Goal: Task Accomplishment & Management: Manage account settings

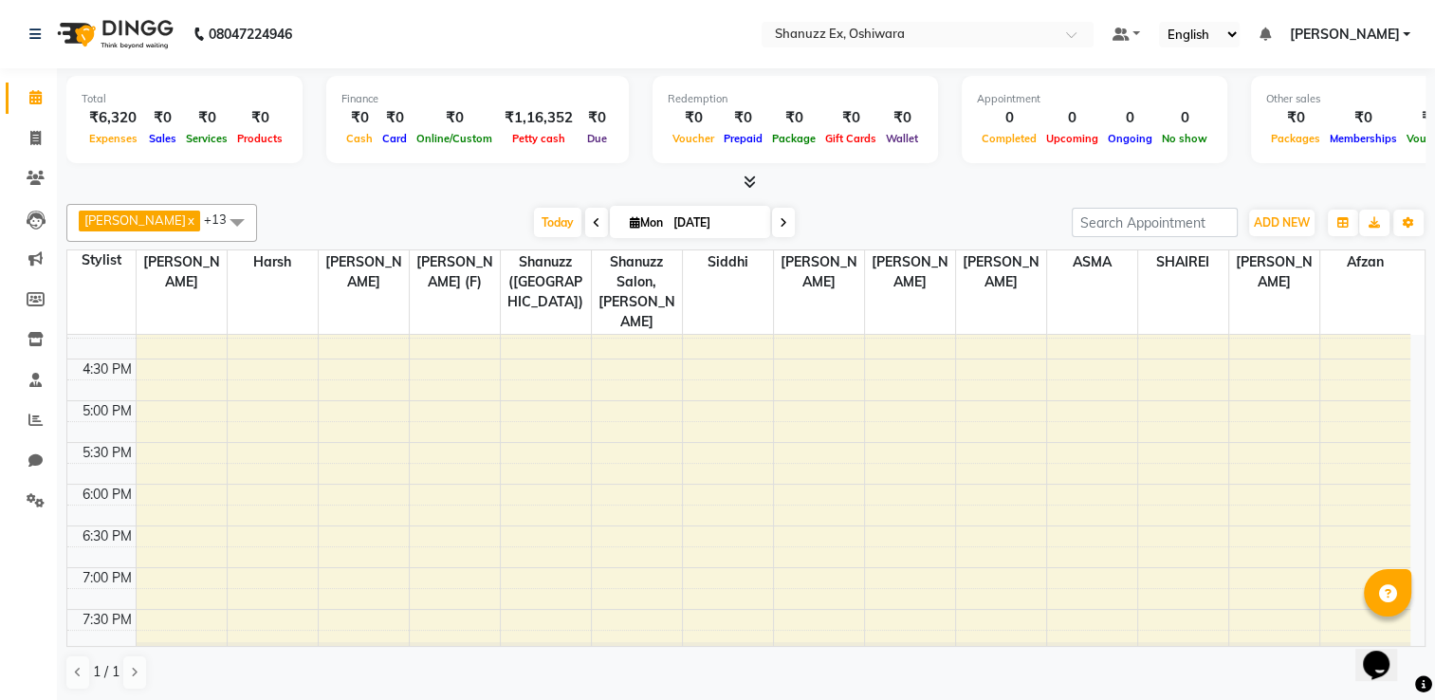
scroll to position [742, 0]
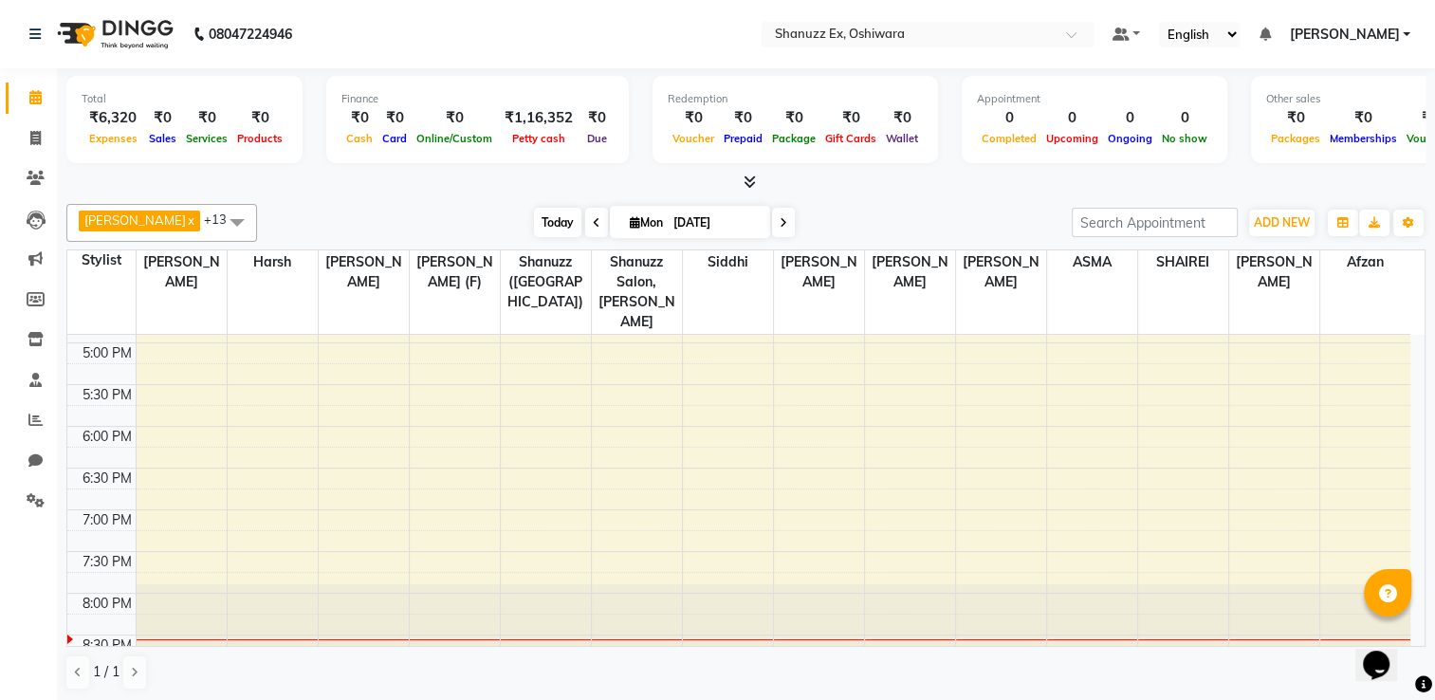
click at [552, 218] on span "Today" at bounding box center [557, 222] width 47 height 29
click at [576, 516] on div "8:00 AM 8:30 AM 9:00 AM 9:30 AM 10:00 AM 10:30 AM 11:00 AM 11:30 AM 12:00 PM 12…" at bounding box center [738, 134] width 1343 height 1084
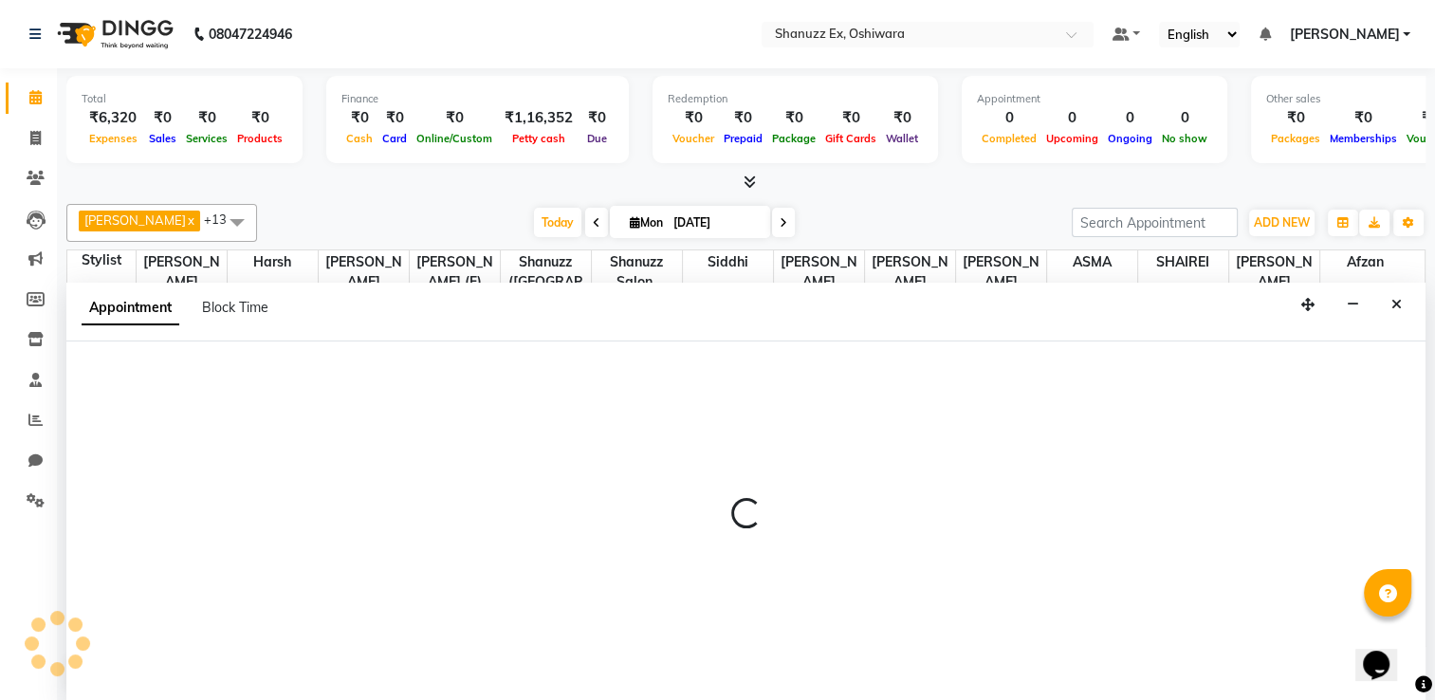
scroll to position [0, 0]
select select "77957"
select select "tentative"
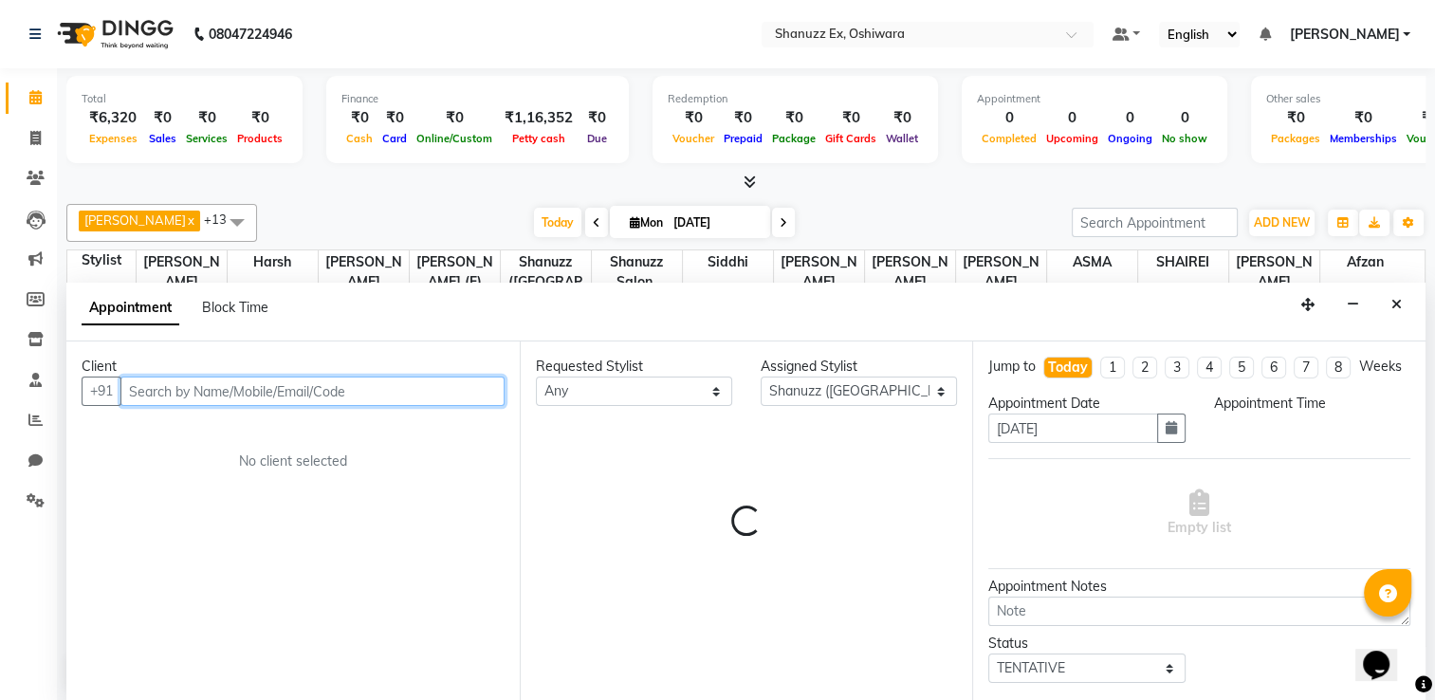
select select "1155"
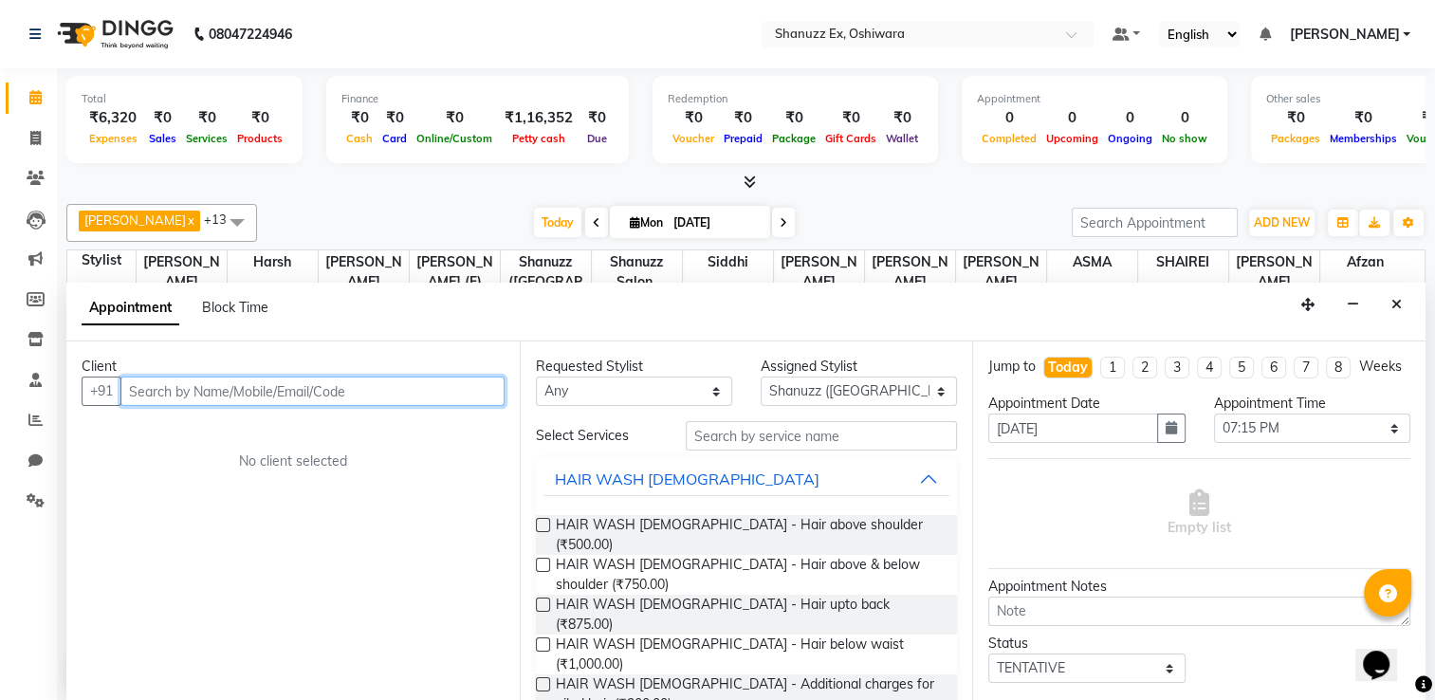
click at [190, 378] on input "text" at bounding box center [312, 390] width 384 height 29
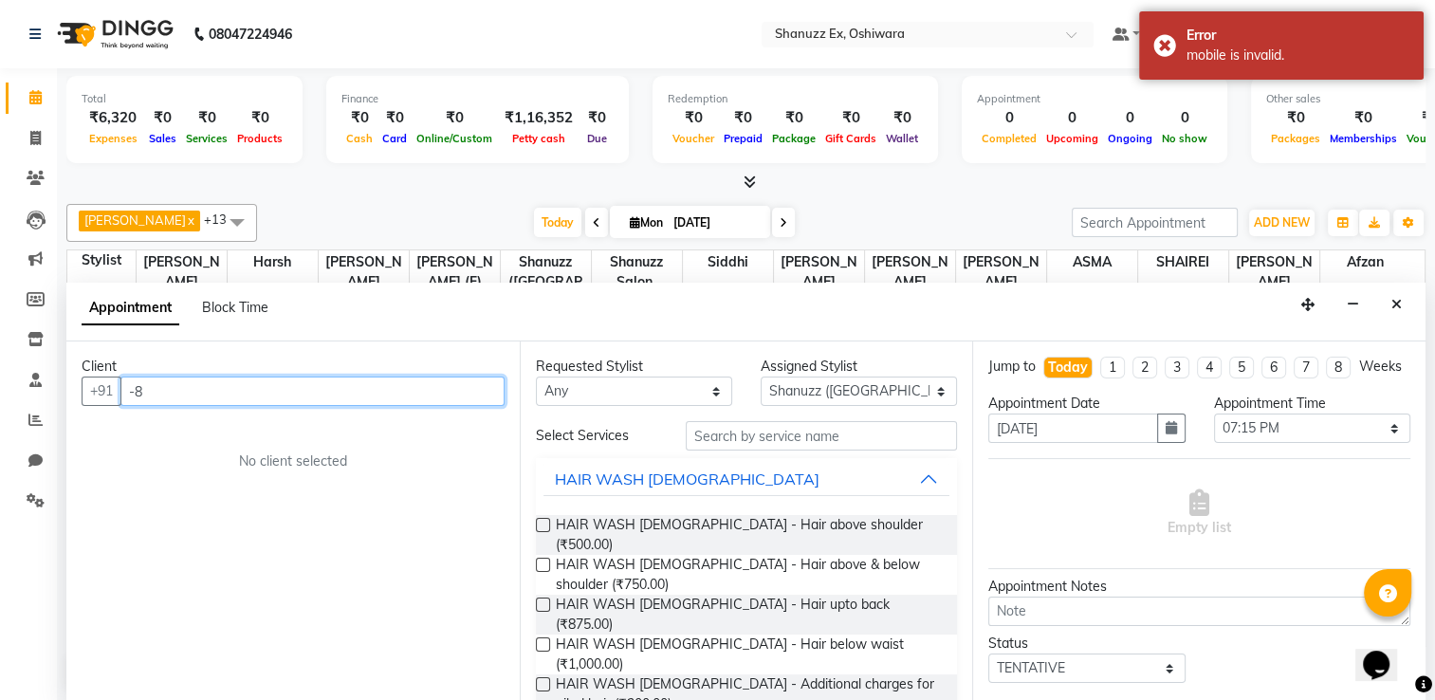
type input "-"
click at [186, 387] on input "8454897917" at bounding box center [272, 390] width 305 height 29
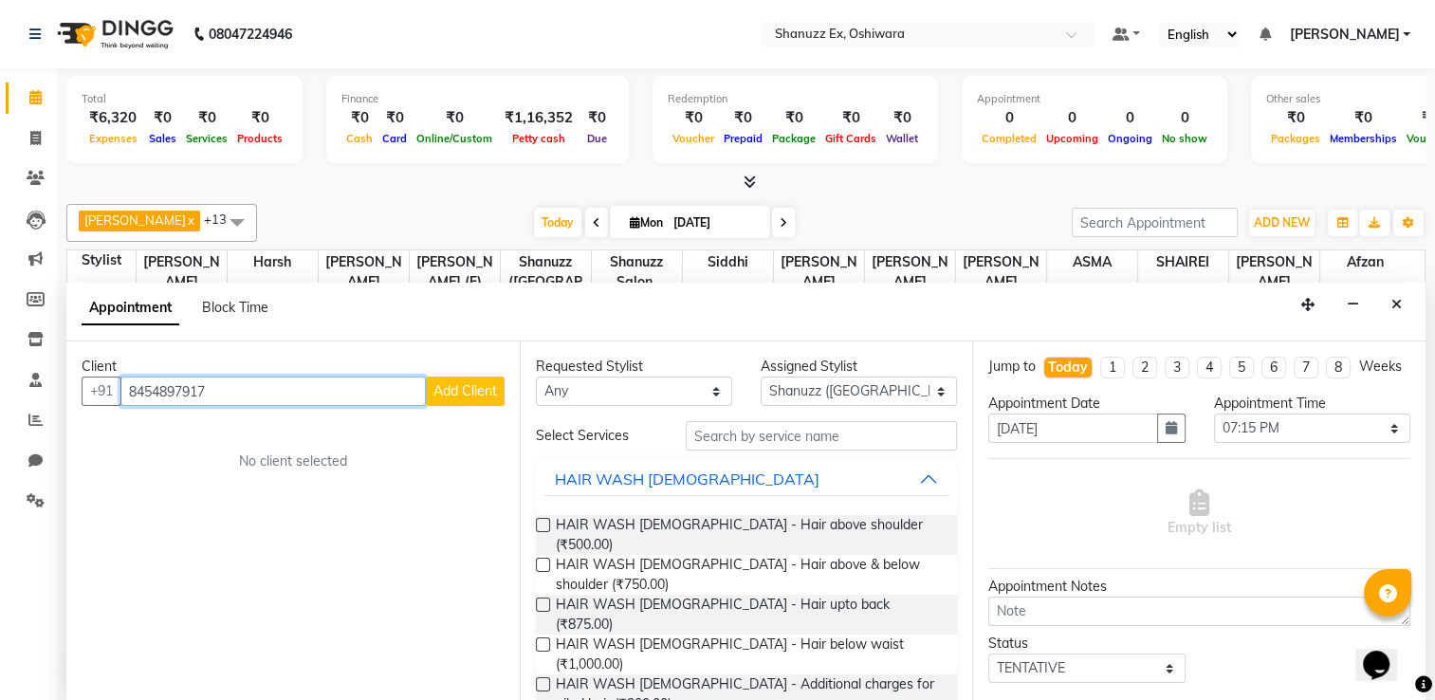
click at [174, 389] on input "8454897917" at bounding box center [272, 390] width 305 height 29
type input "8454897917"
click at [1396, 301] on icon "Close" at bounding box center [1396, 304] width 10 height 13
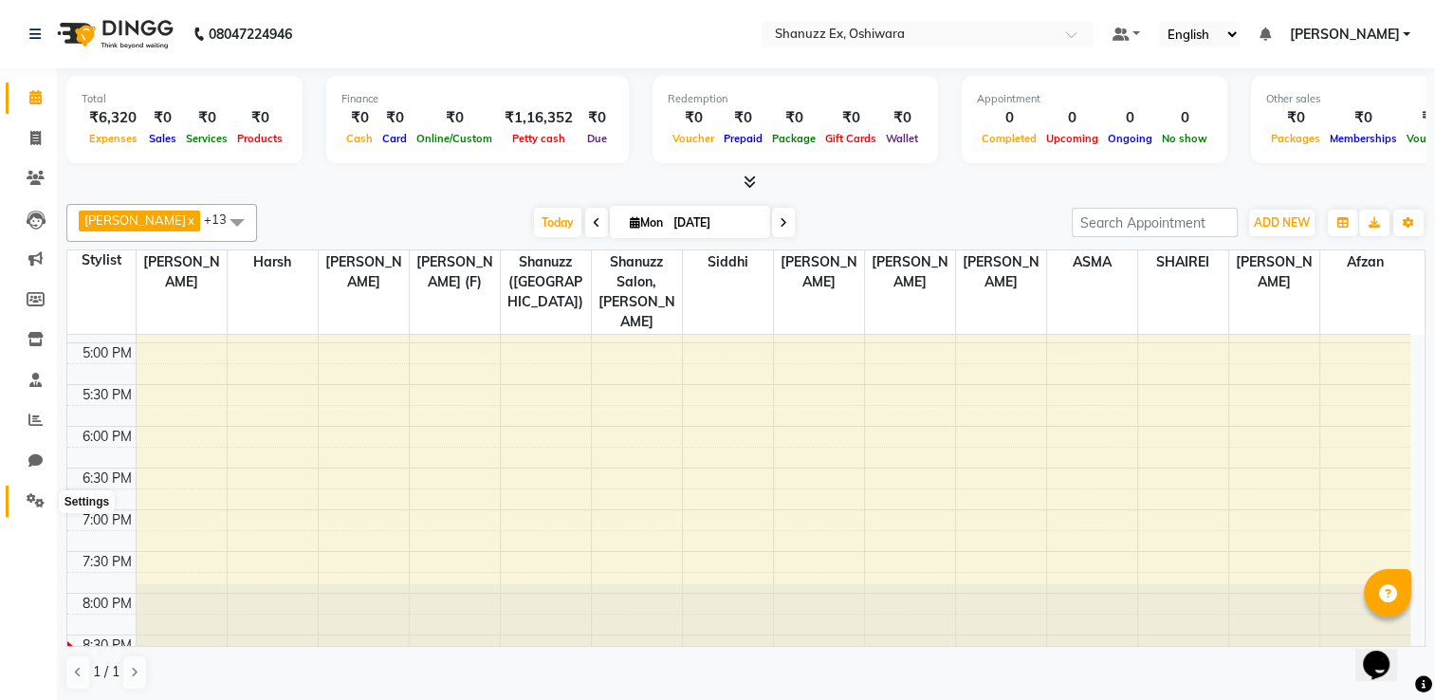
click at [38, 499] on icon at bounding box center [36, 500] width 18 height 14
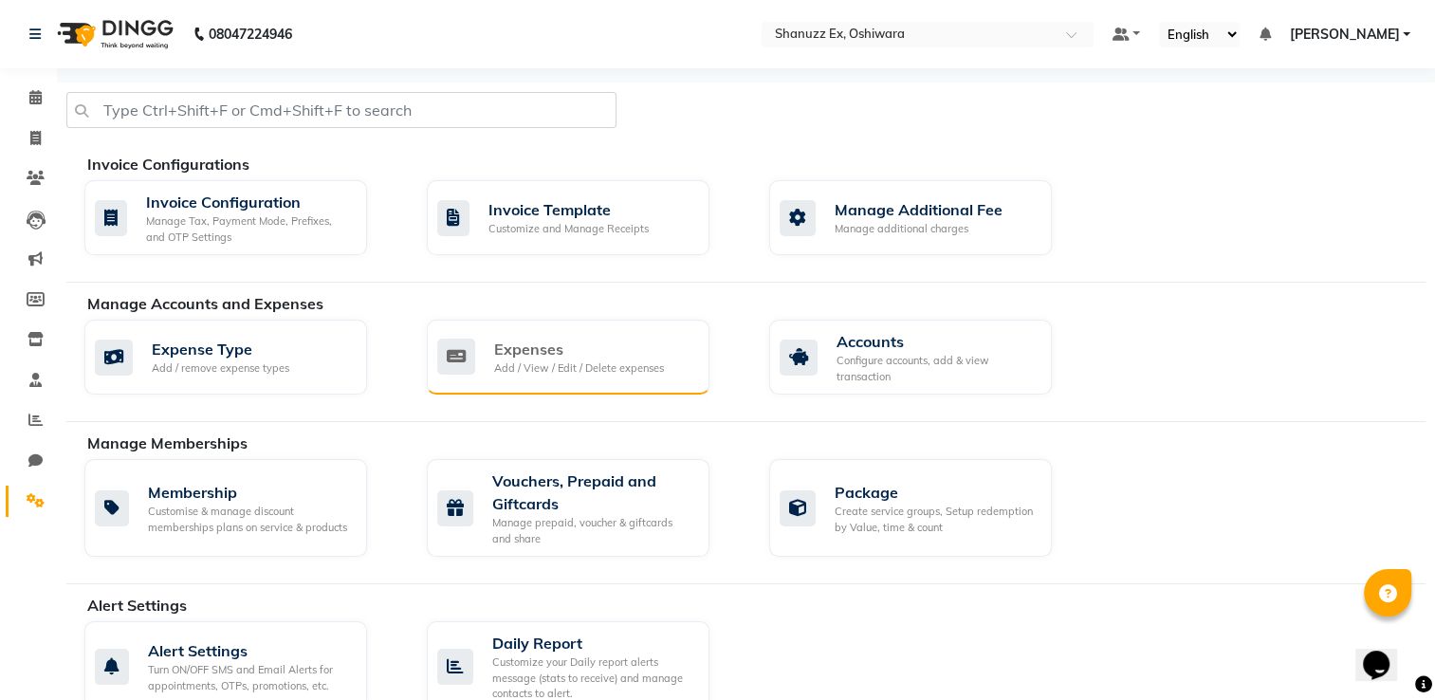
click at [509, 372] on div "Add / View / Edit / Delete expenses" at bounding box center [579, 368] width 170 height 16
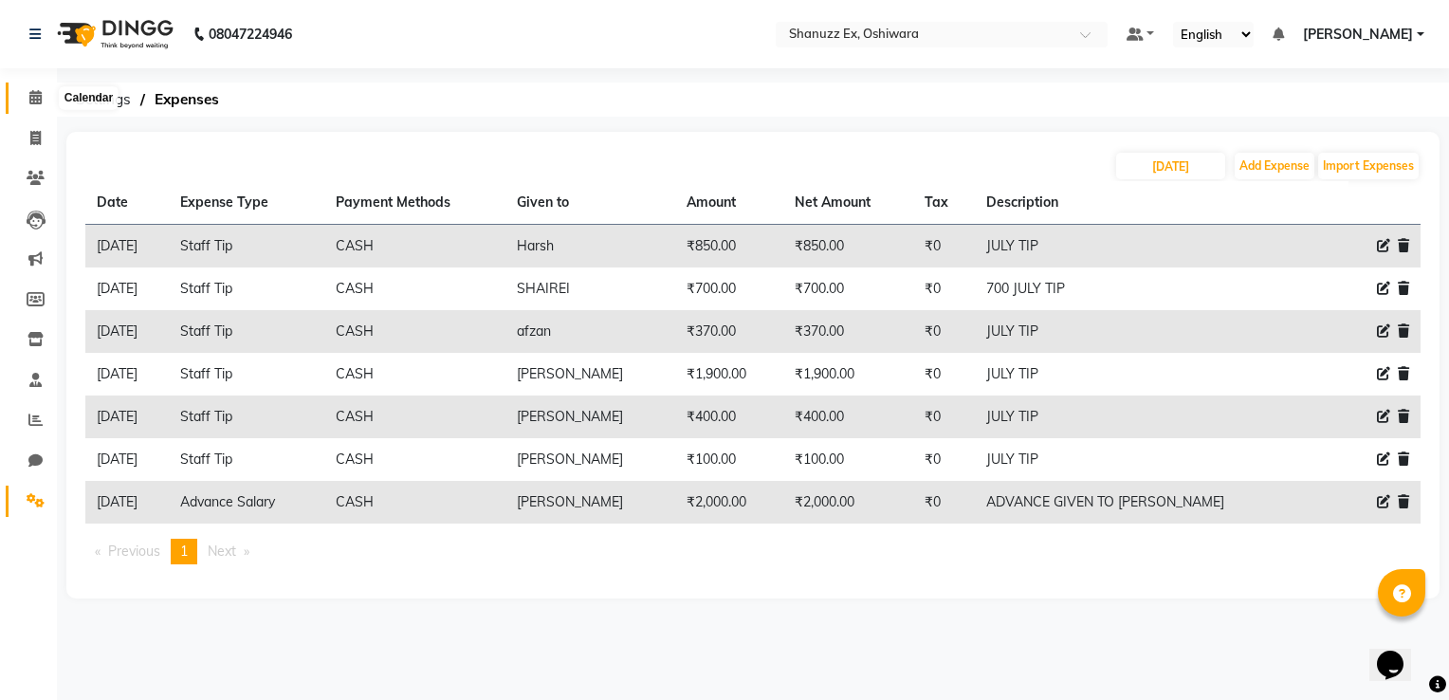
click at [41, 108] on span at bounding box center [35, 98] width 33 height 22
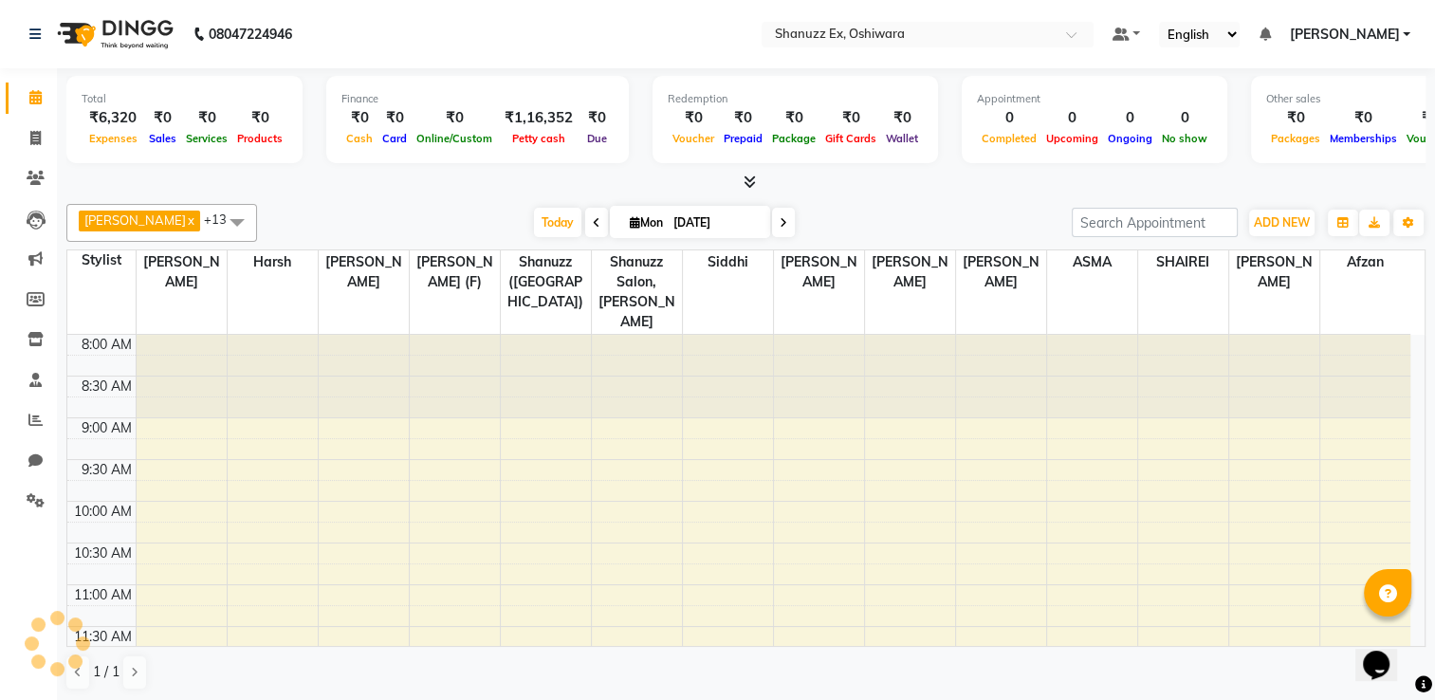
scroll to position [706, 0]
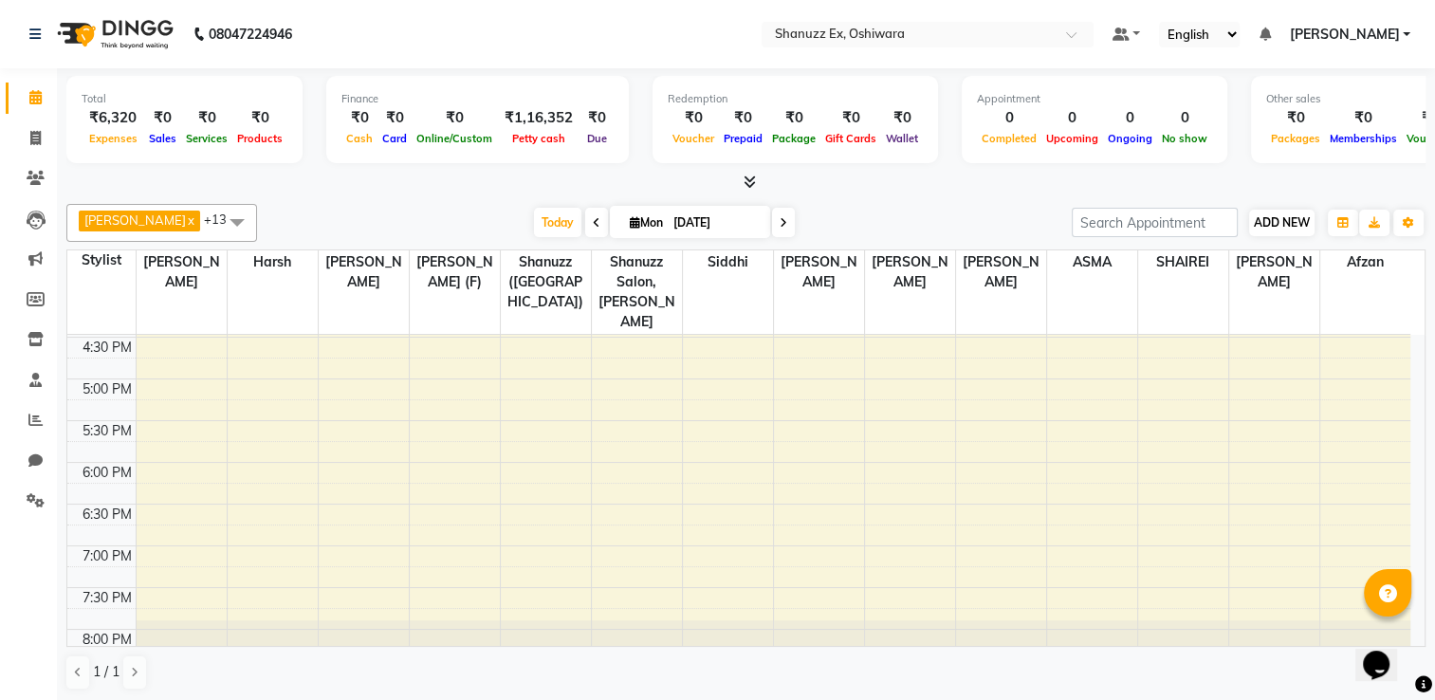
drag, startPoint x: 1274, startPoint y: 204, endPoint x: 1280, endPoint y: 214, distance: 11.9
click at [1280, 214] on div "Gufran Mansuri x Harsh x Mohd Imran x SAM x Shanu Sir (F) x Shanuzz (Oshiwara) …" at bounding box center [745, 223] width 1359 height 38
click at [1280, 215] on span "ADD NEW" at bounding box center [1281, 222] width 56 height 14
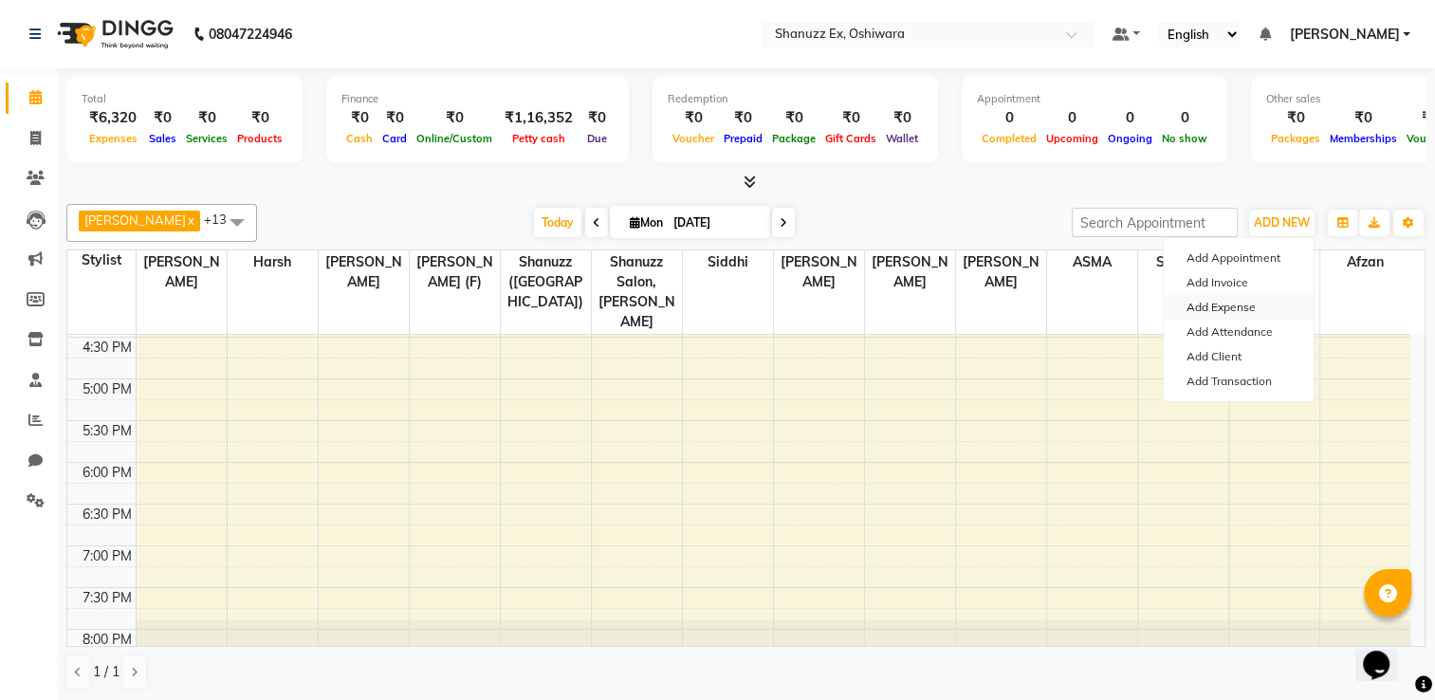
click at [1221, 302] on link "Add Expense" at bounding box center [1238, 307] width 150 height 25
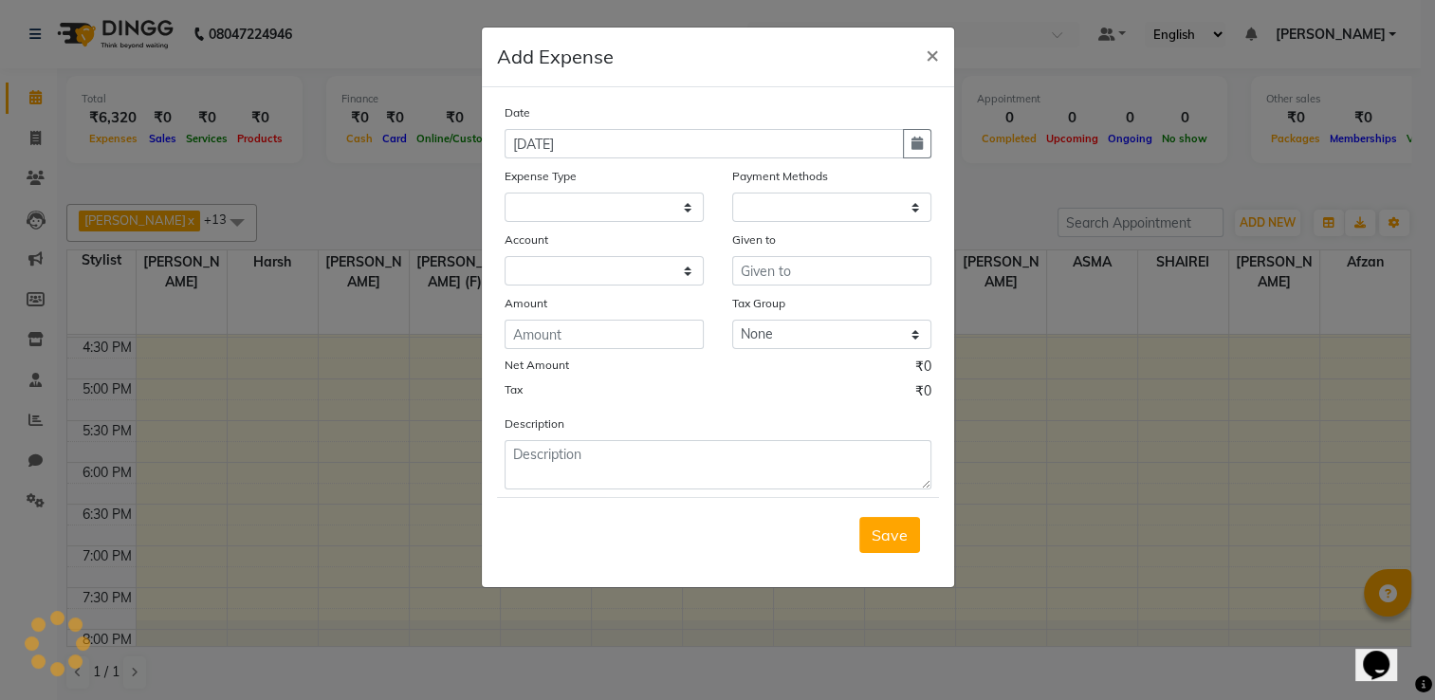
select select
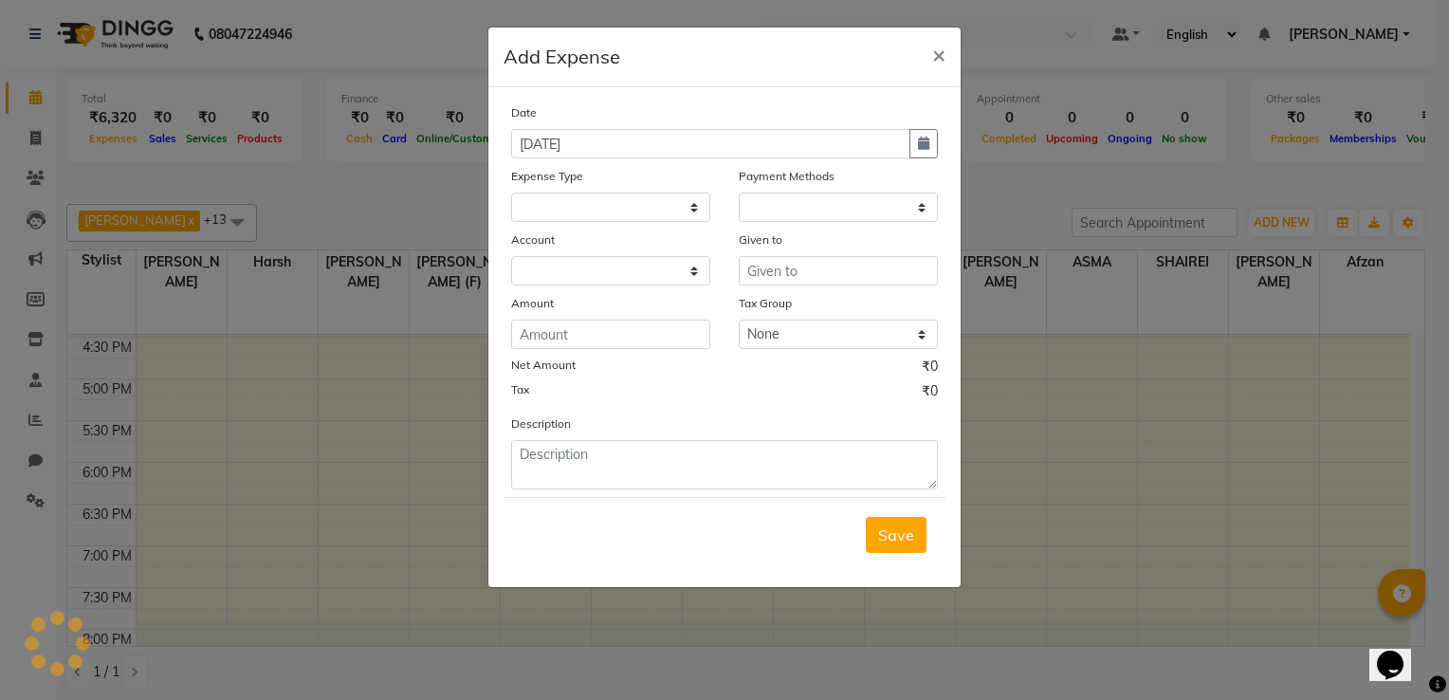
select select "1"
select select "7357"
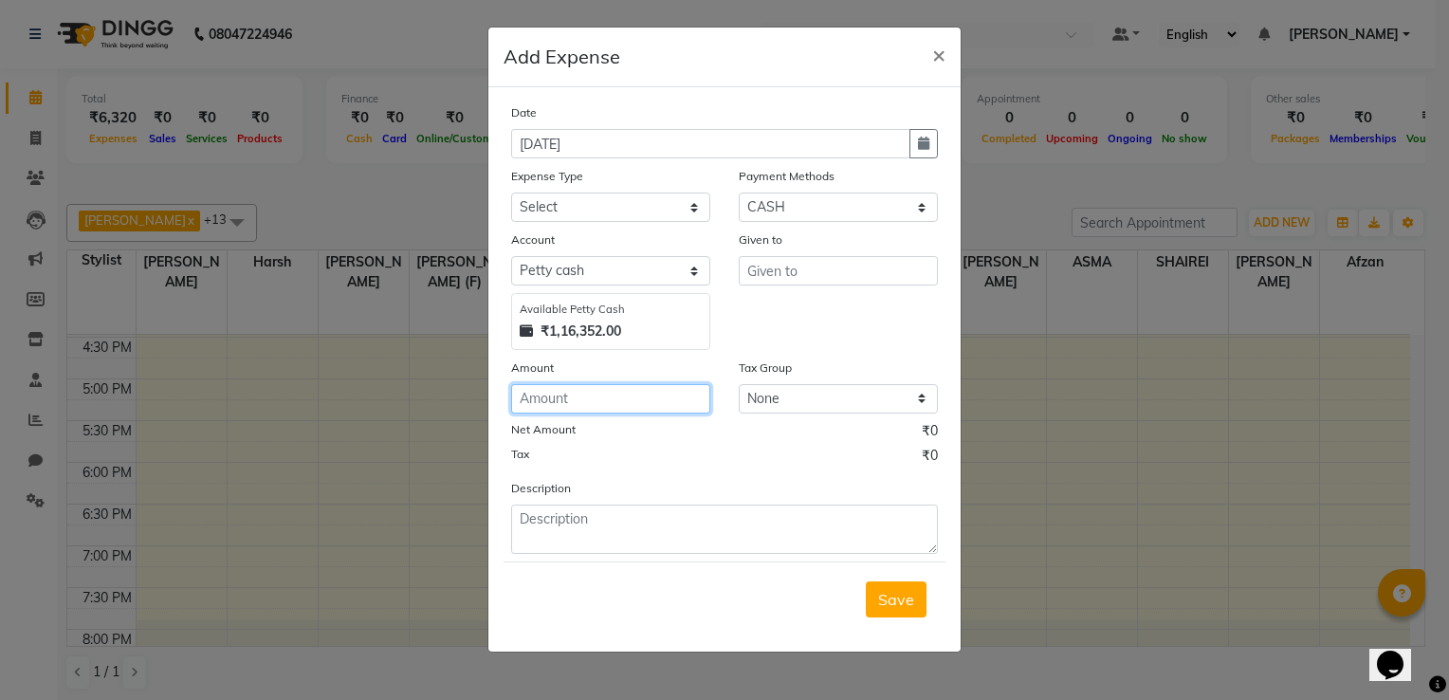
click at [689, 411] on input "number" at bounding box center [610, 398] width 199 height 29
type input "100"
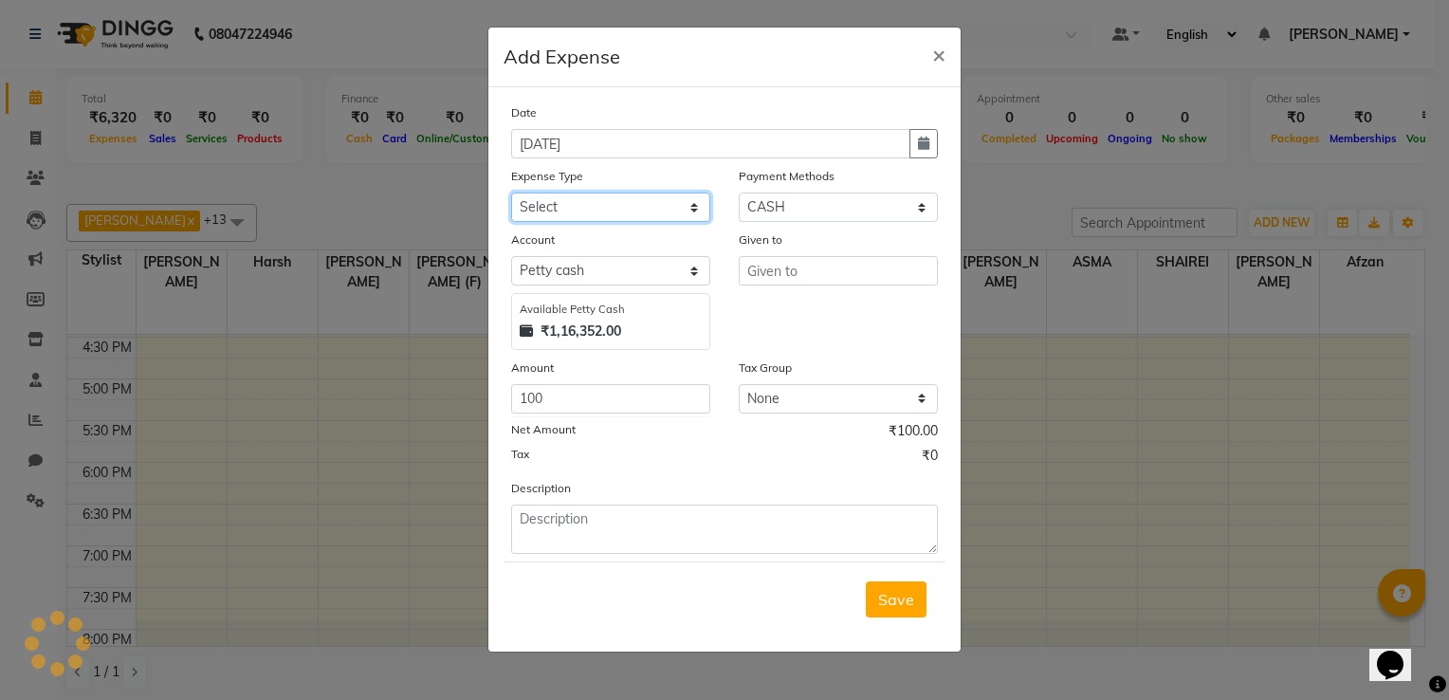
click at [659, 197] on select "Select Advance Salary Client Snacks Electricity Bill Marketing Maintenance Misc…" at bounding box center [610, 206] width 199 height 29
select select "22673"
click at [511, 194] on select "Select Advance Salary Client Snacks Electricity Bill Marketing Maintenance Misc…" at bounding box center [610, 206] width 199 height 29
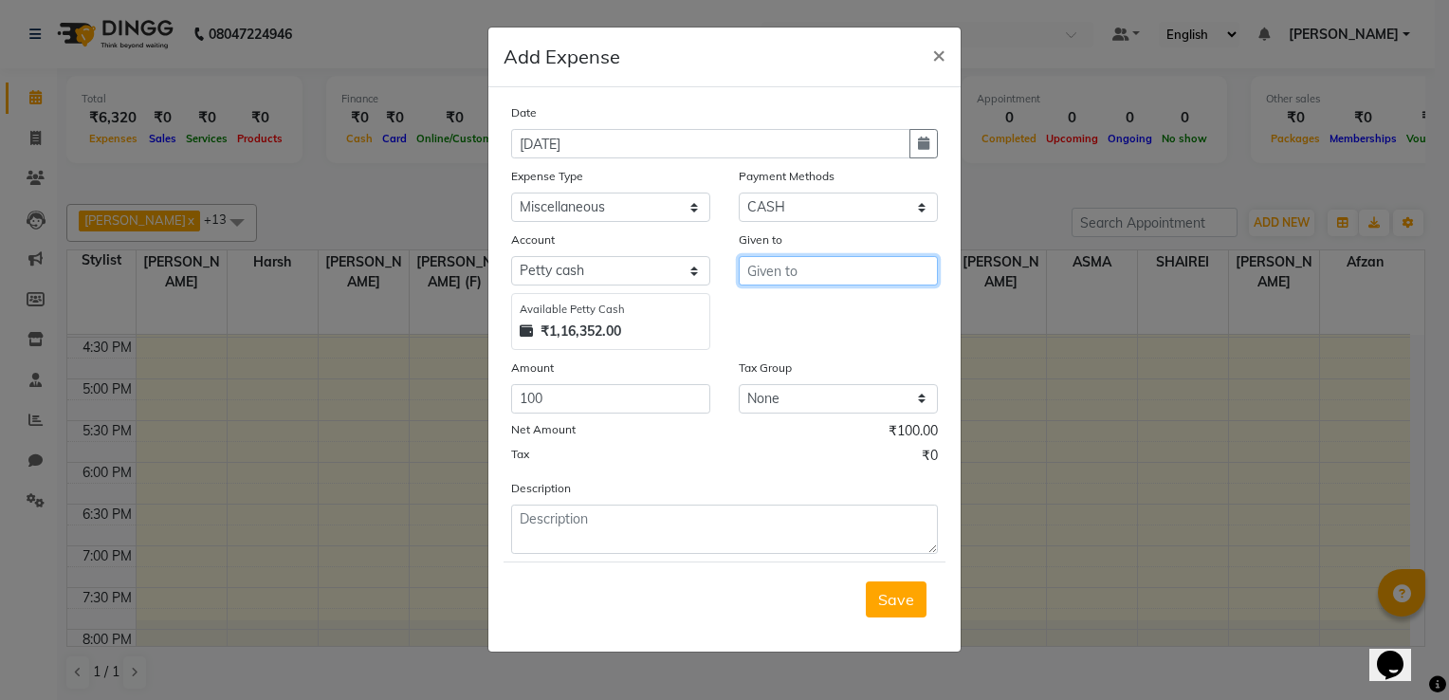
click at [777, 279] on input "text" at bounding box center [838, 270] width 199 height 29
click at [782, 311] on span "Tani" at bounding box center [777, 311] width 31 height 19
type input "[PERSON_NAME]"
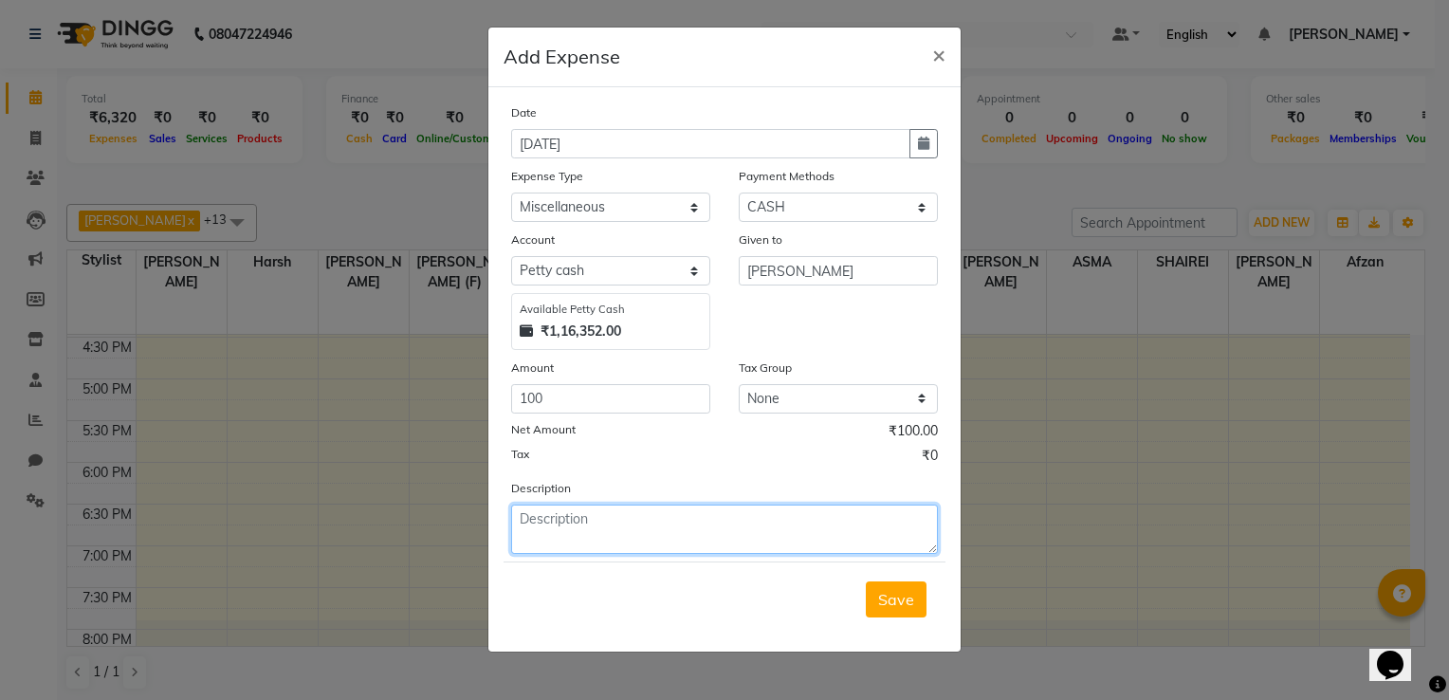
click at [599, 523] on textarea at bounding box center [724, 528] width 427 height 49
type textarea "P"
click at [552, 521] on textarea at bounding box center [724, 528] width 427 height 49
type textarea "[PERSON_NAME] SIR PHOTOS"
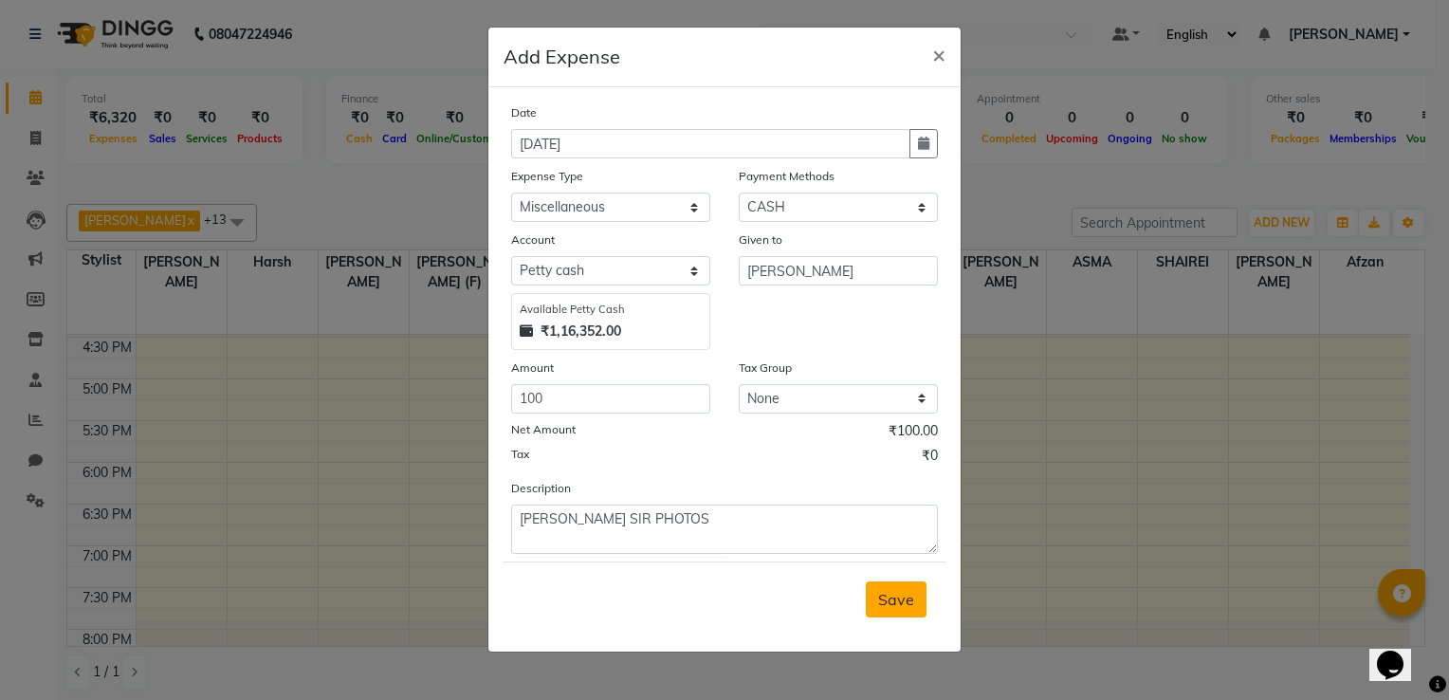
click at [902, 597] on span "Save" at bounding box center [896, 599] width 36 height 19
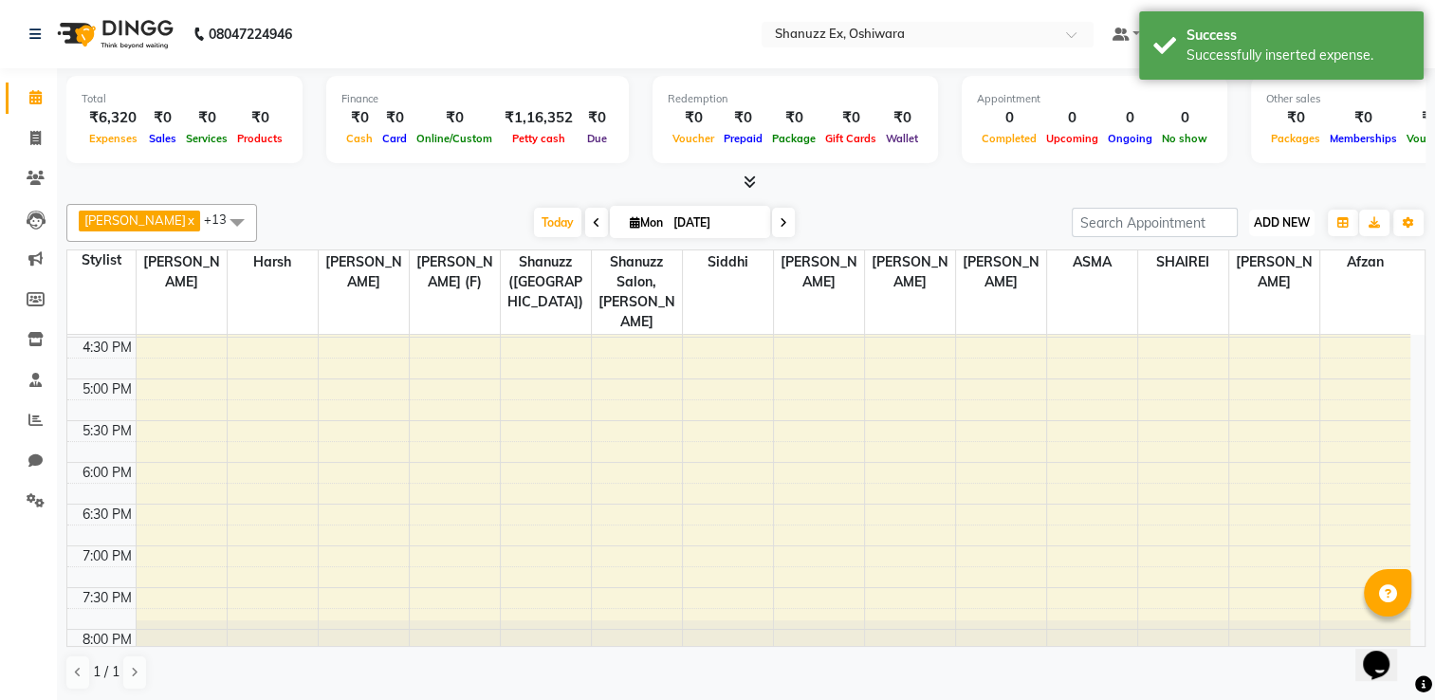
click at [1300, 228] on span "ADD NEW" at bounding box center [1281, 222] width 56 height 14
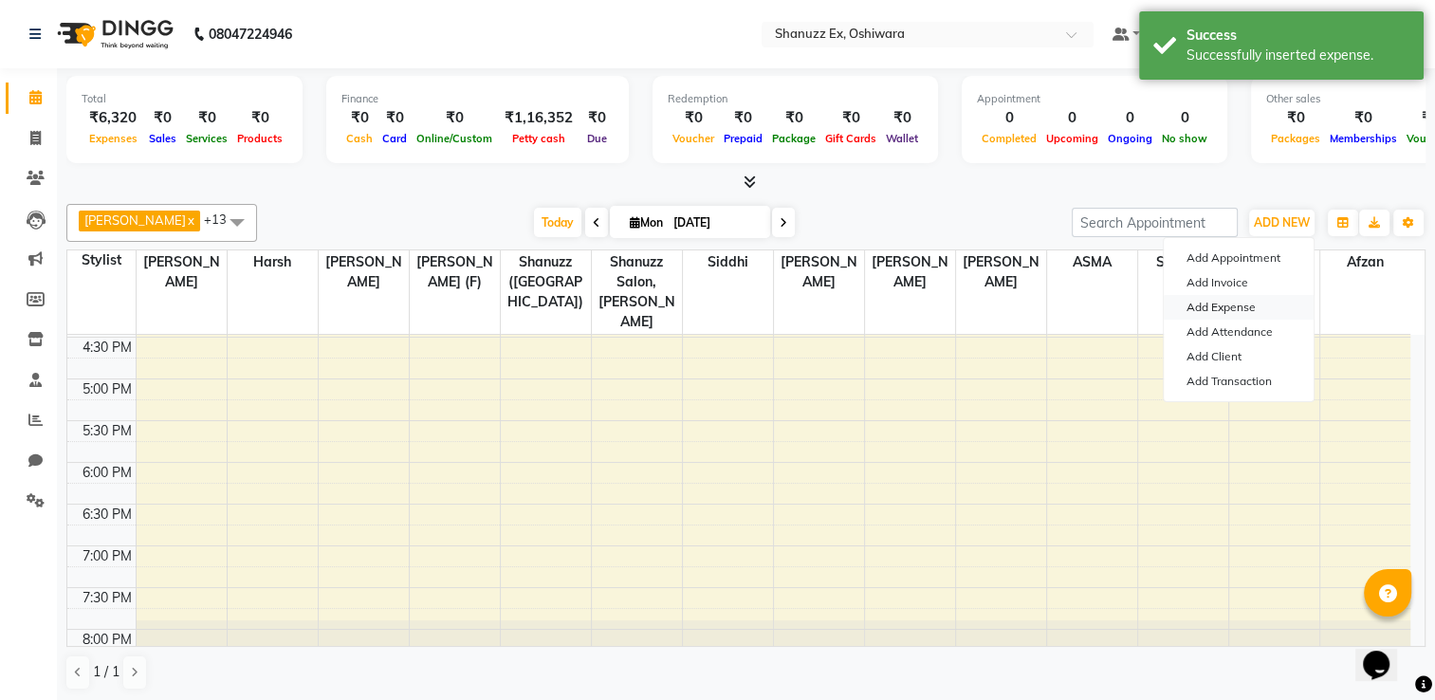
click at [1219, 302] on link "Add Expense" at bounding box center [1238, 307] width 150 height 25
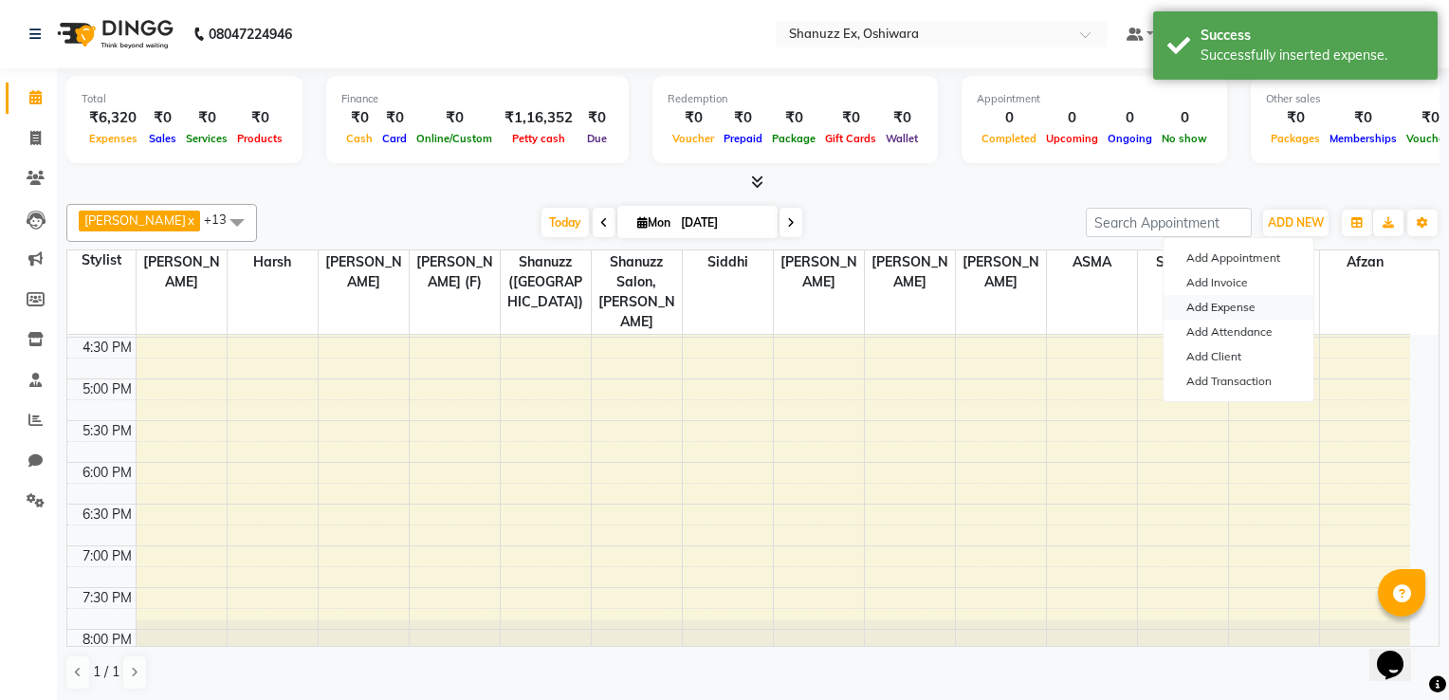
select select "1"
select select "7357"
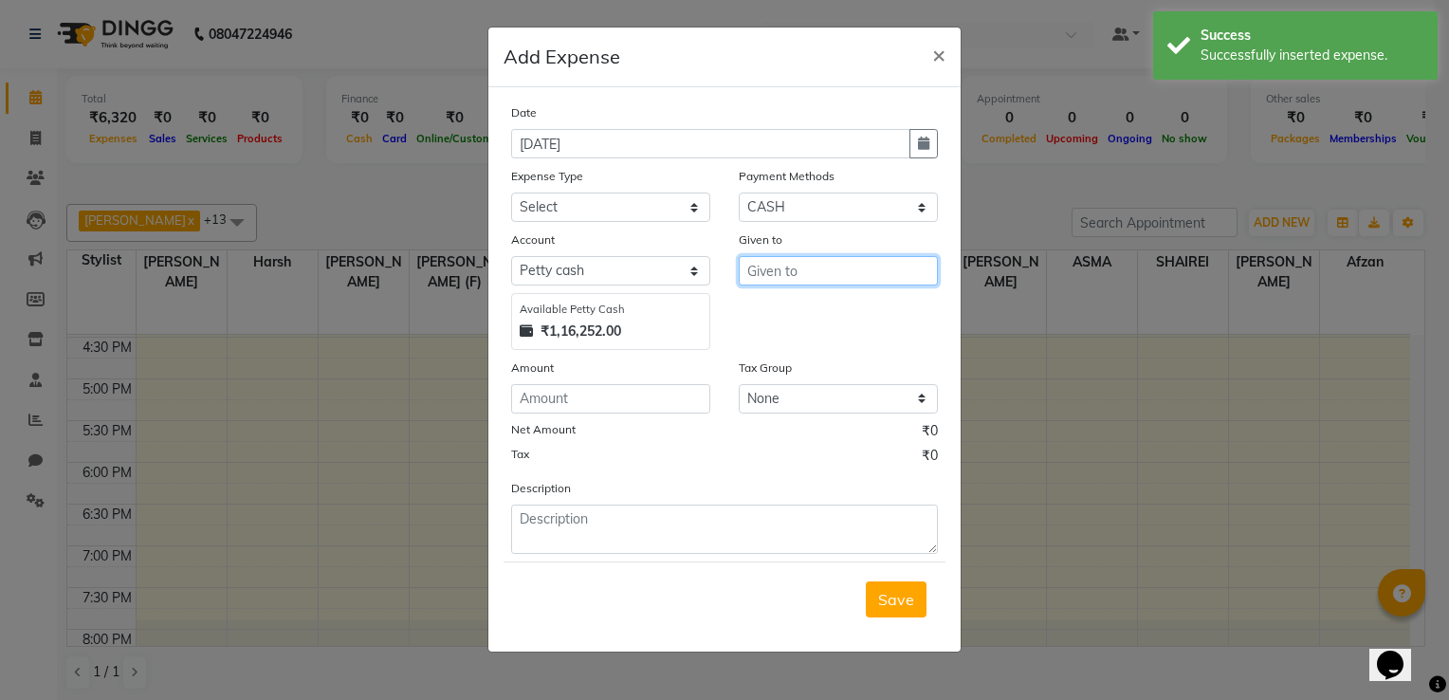
click at [748, 280] on input "text" at bounding box center [838, 270] width 199 height 29
click at [776, 318] on span "SUBH" at bounding box center [783, 311] width 43 height 19
type input "SUBHASH"
click at [601, 401] on input "number" at bounding box center [610, 398] width 199 height 29
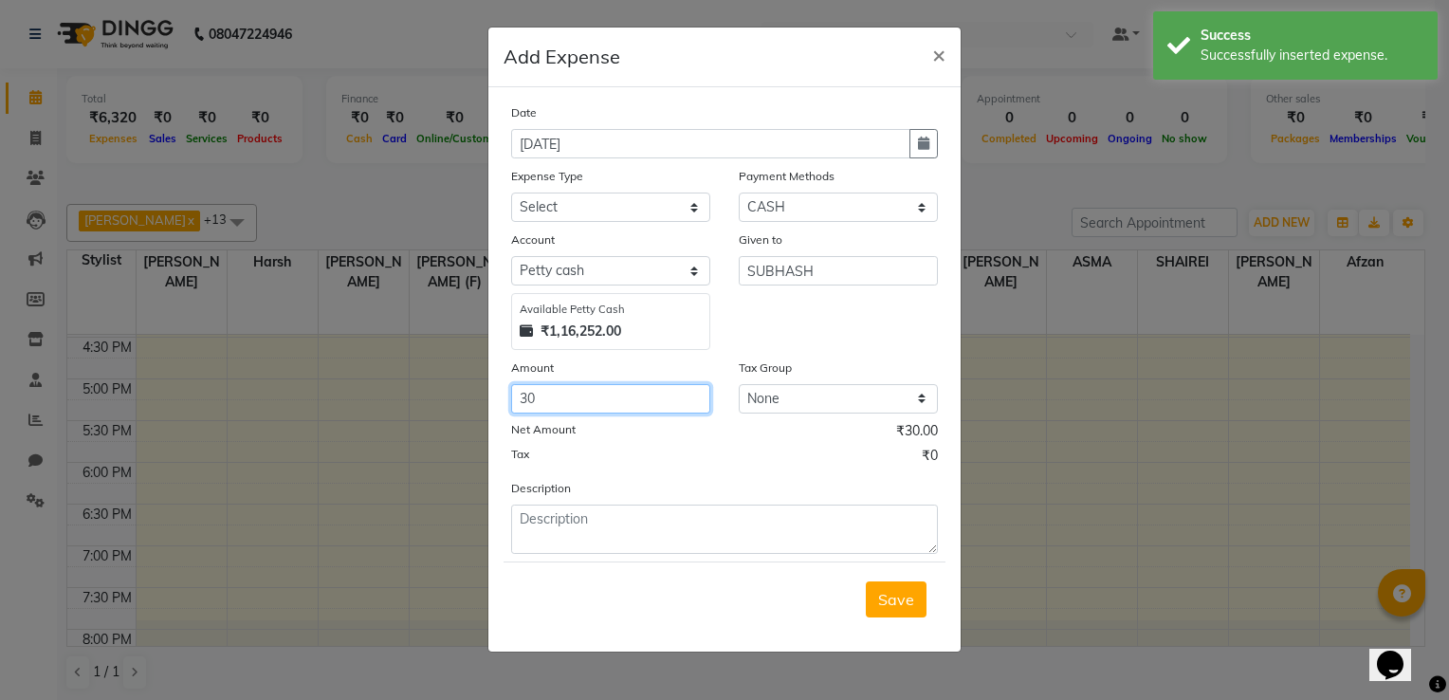
type input "30"
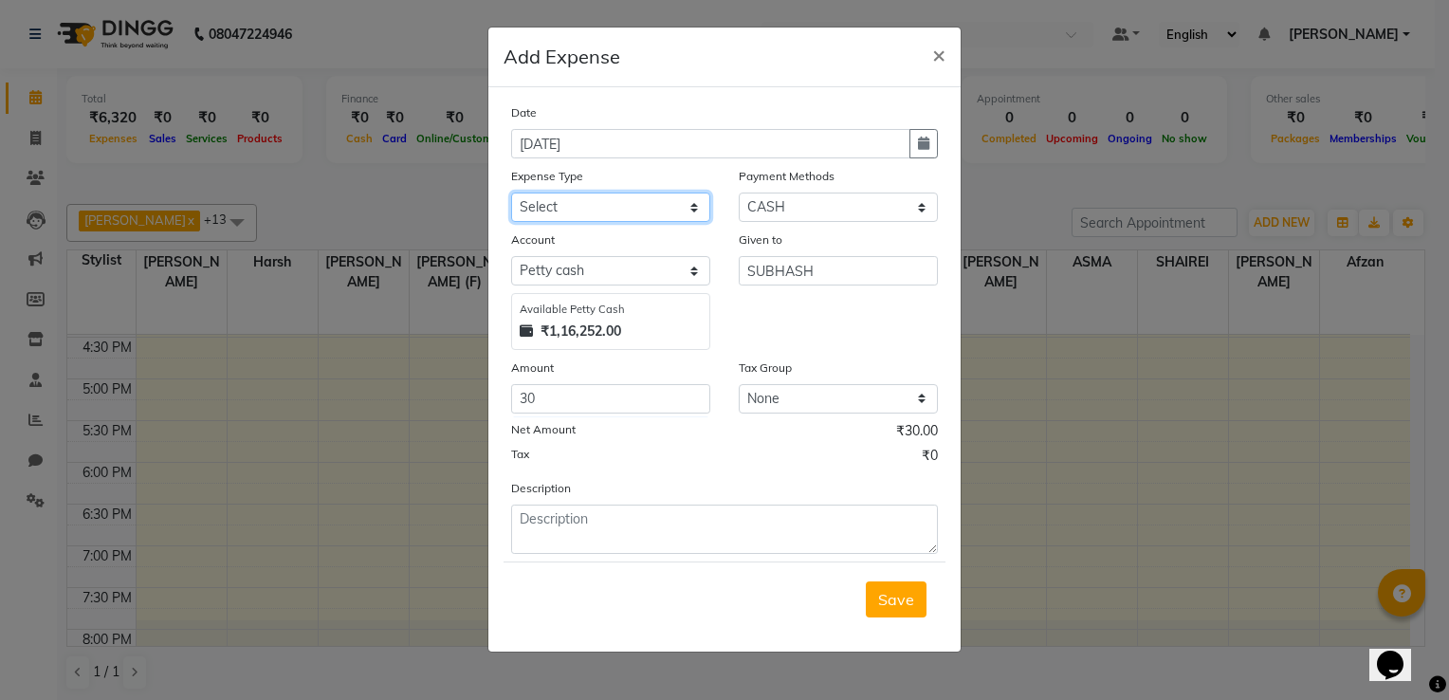
click at [576, 215] on select "Select Advance Salary Client Snacks Electricity Bill Marketing Maintenance Misc…" at bounding box center [610, 206] width 199 height 29
select select "22694"
click at [511, 194] on select "Select Advance Salary Client Snacks Electricity Bill Marketing Maintenance Misc…" at bounding box center [610, 206] width 199 height 29
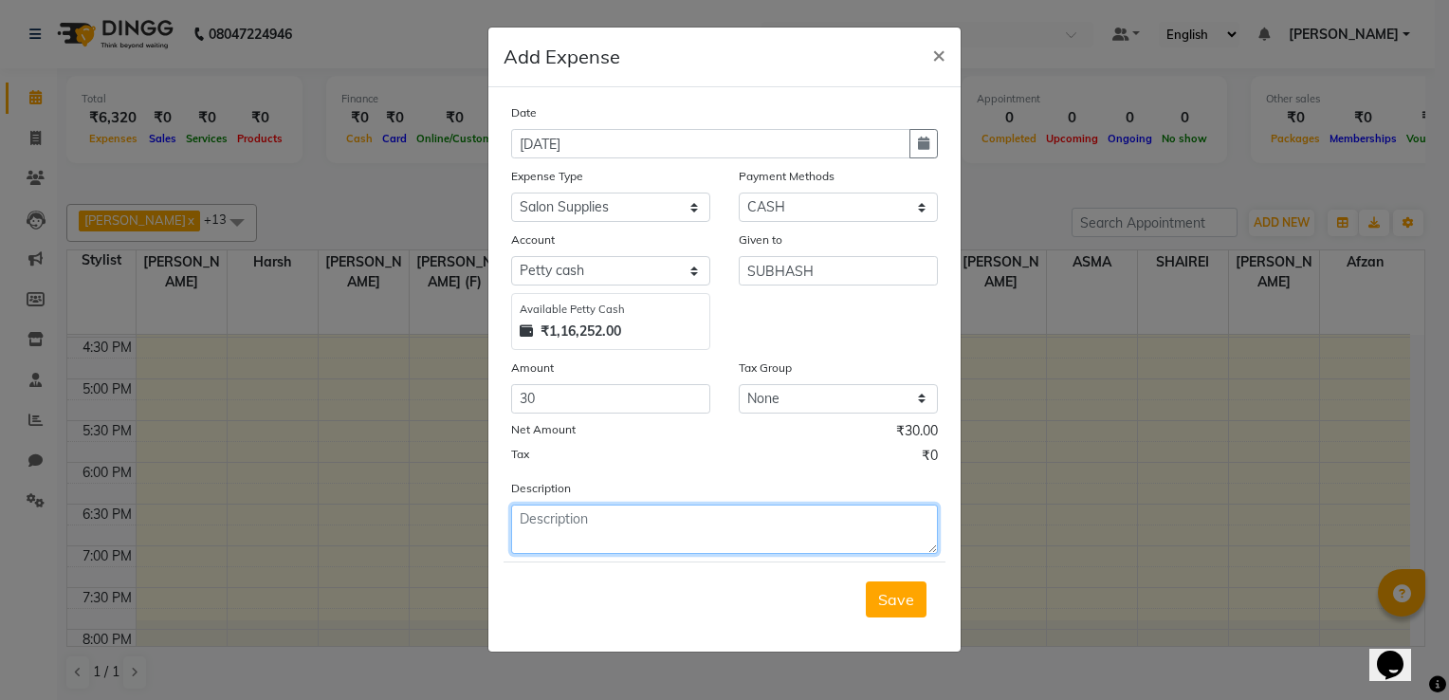
click at [544, 513] on textarea at bounding box center [724, 528] width 427 height 49
type textarea "PRINTOUT"
click at [878, 612] on button "Save" at bounding box center [896, 599] width 61 height 36
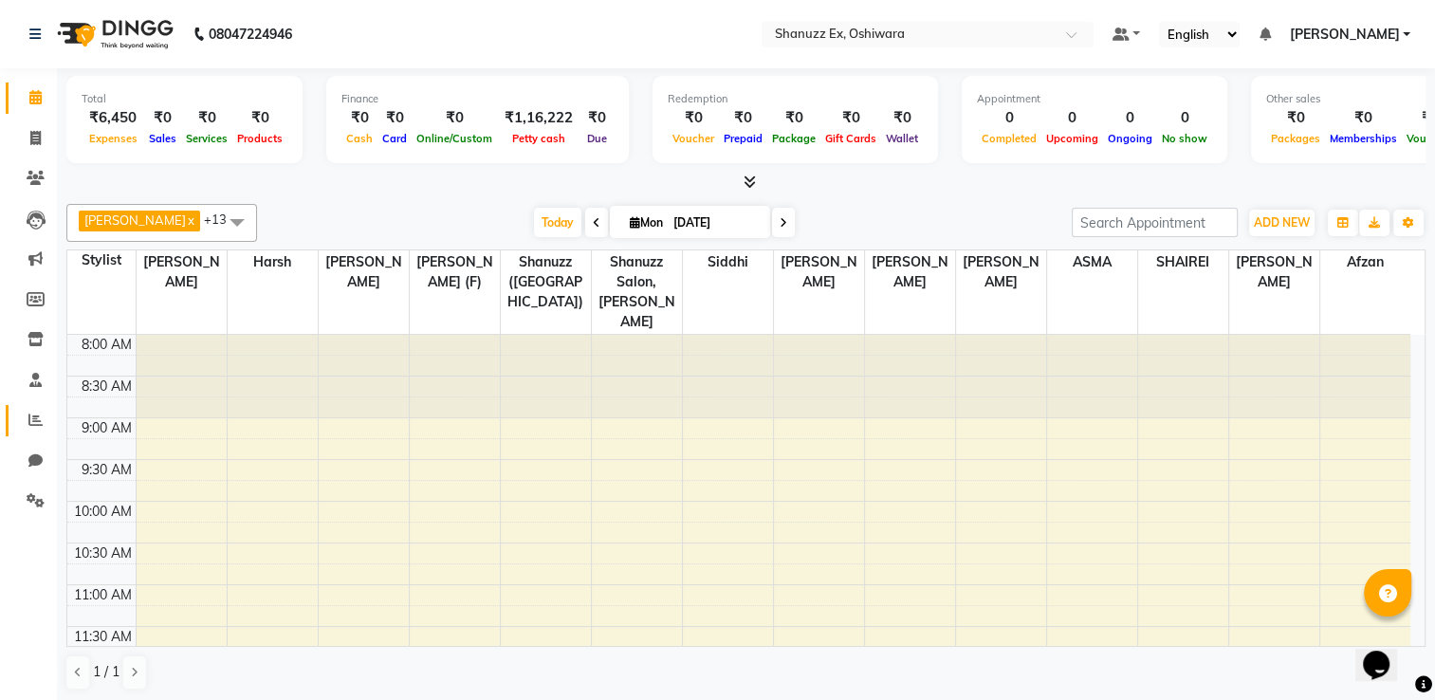
click at [42, 430] on span at bounding box center [35, 421] width 33 height 22
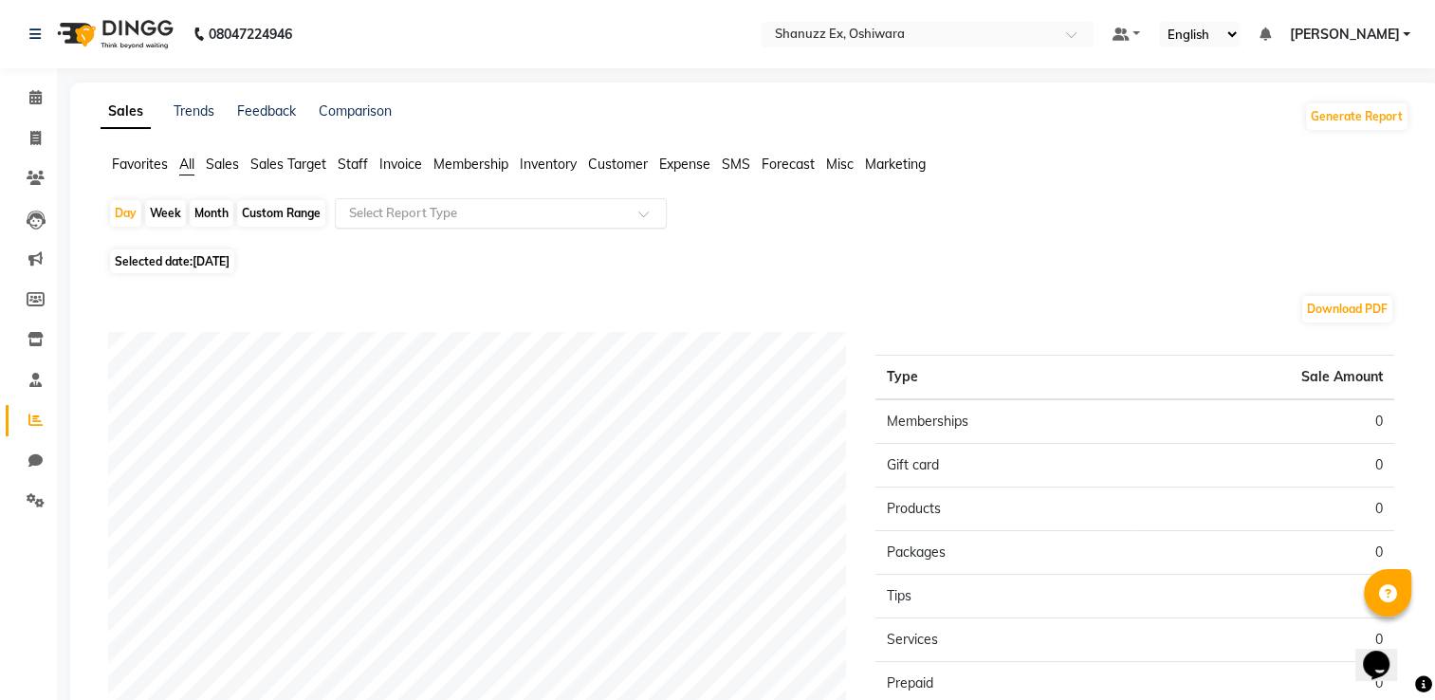
click at [380, 216] on input "text" at bounding box center [481, 213] width 273 height 19
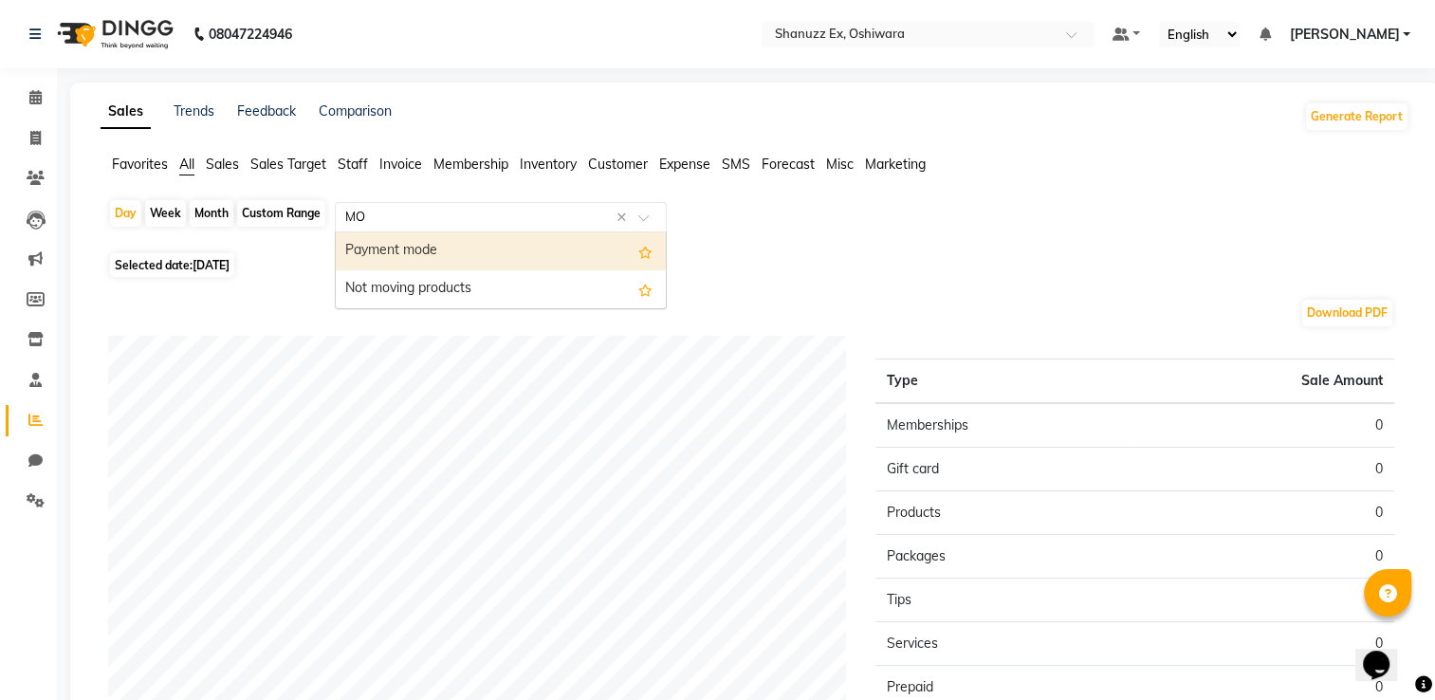
type input "M"
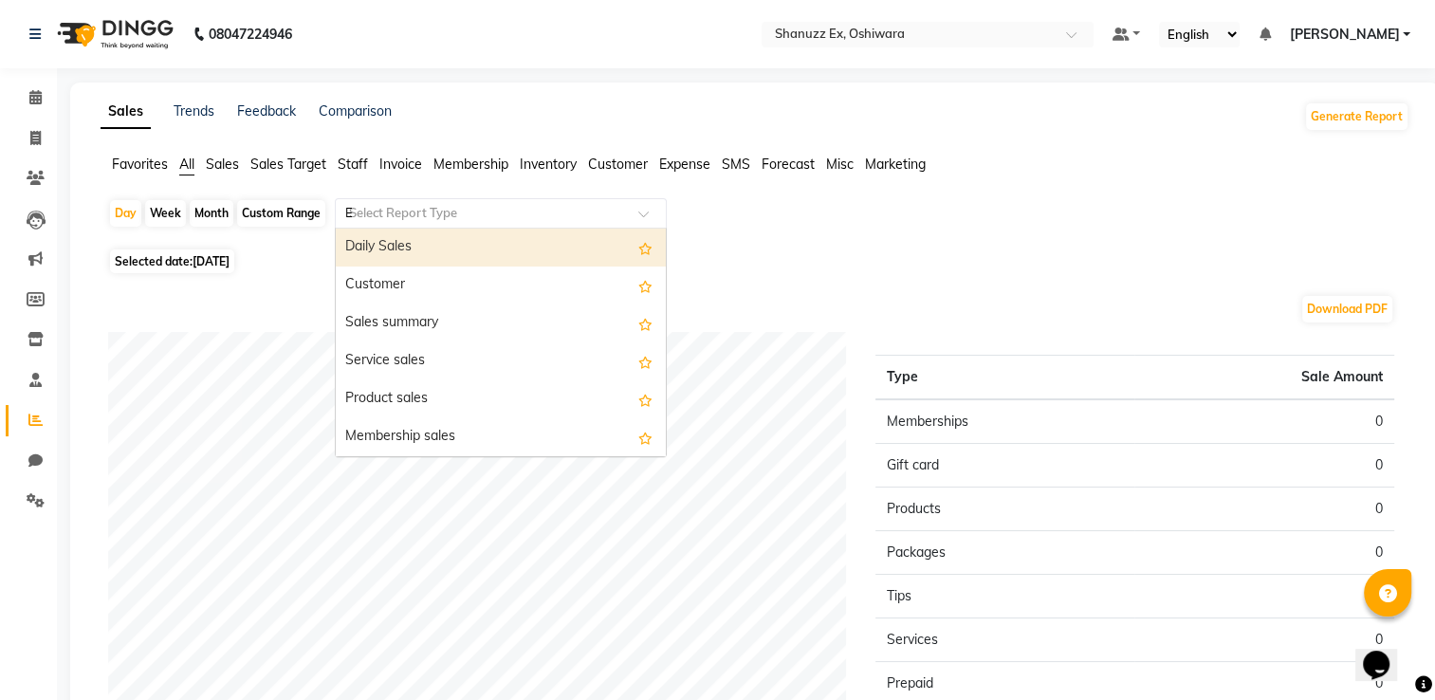
type input "EX"
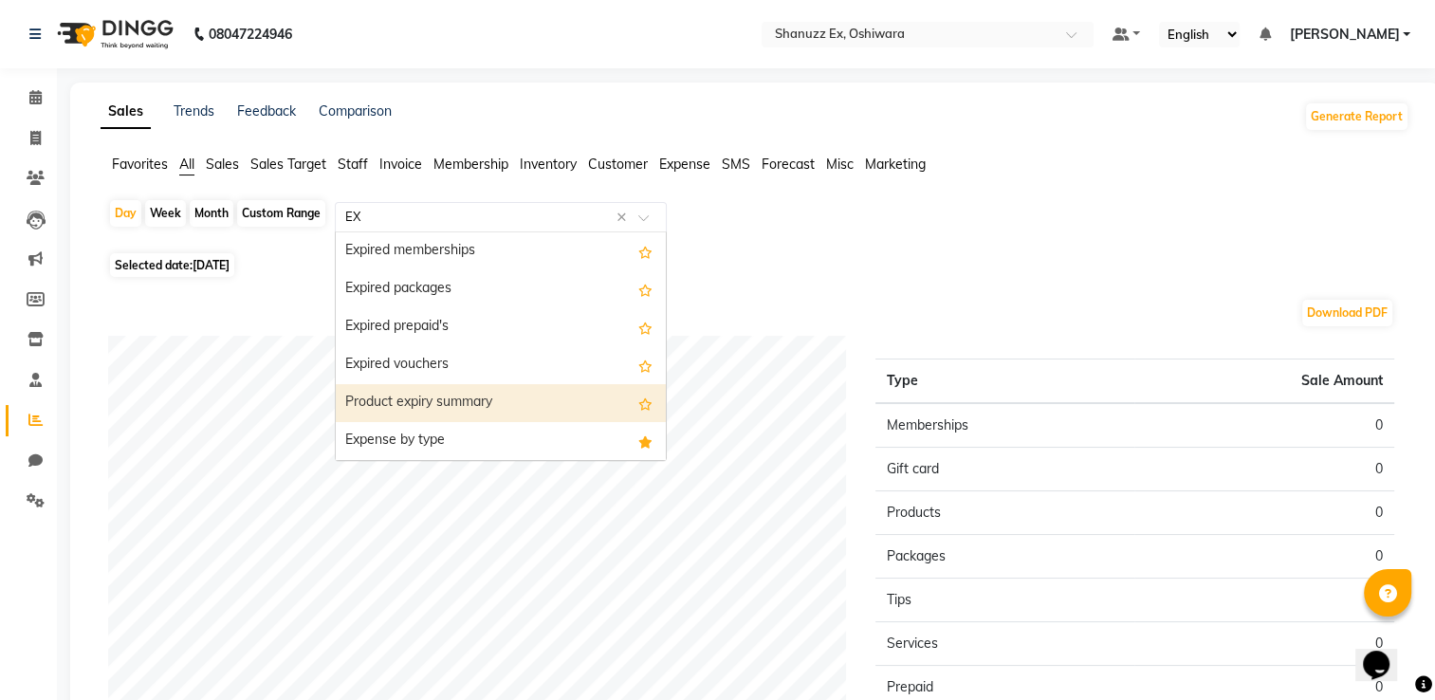
scroll to position [76, 0]
click at [393, 409] on div "Expense" at bounding box center [501, 403] width 330 height 38
select select "full_report"
select select "pdf"
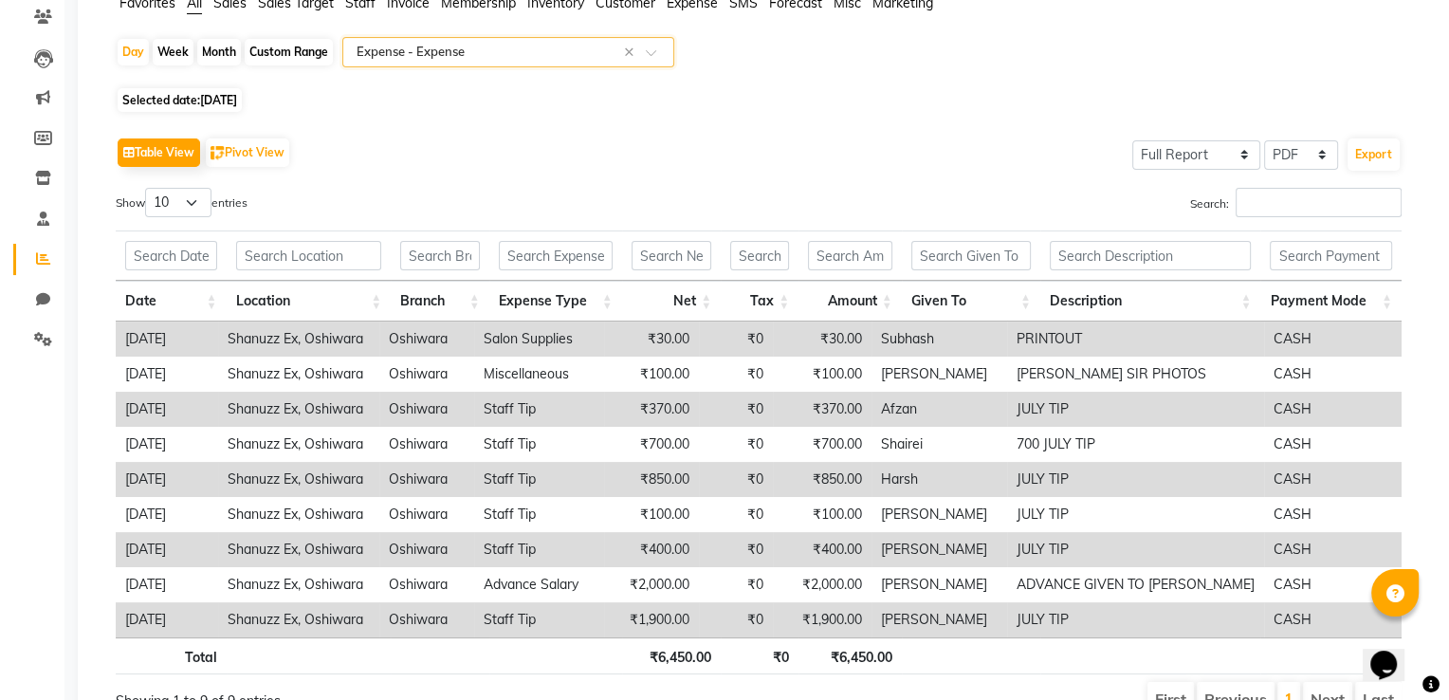
scroll to position [0, 0]
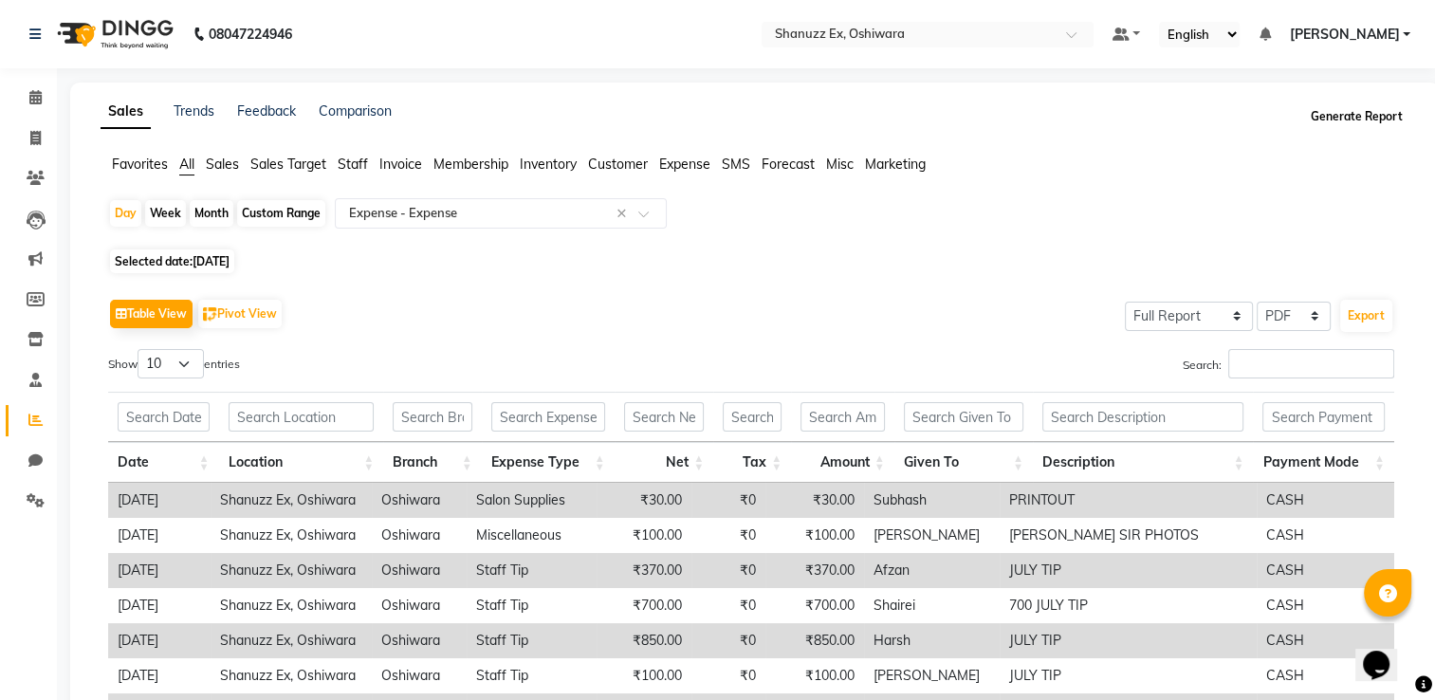
click at [1374, 111] on button "Generate Report" at bounding box center [1356, 116] width 101 height 27
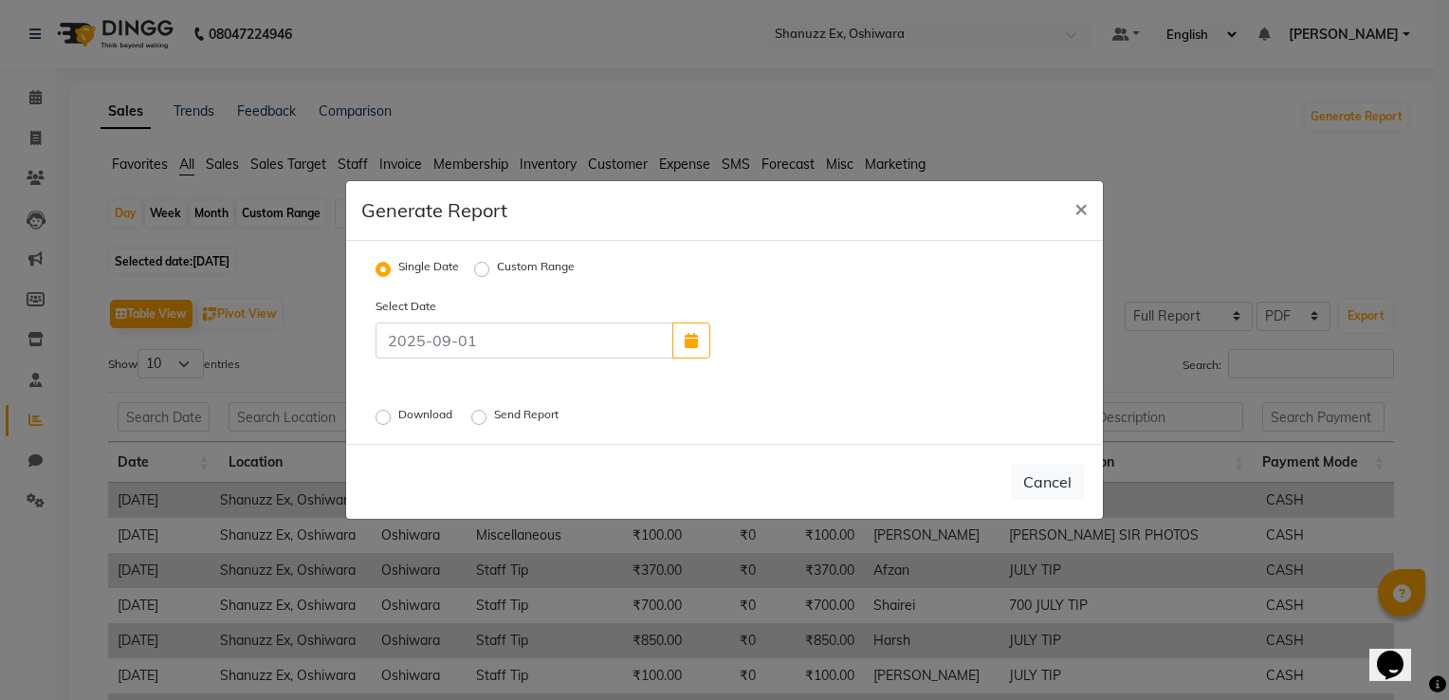
click at [398, 419] on label "Download" at bounding box center [427, 417] width 58 height 23
click at [379, 419] on input "Download" at bounding box center [385, 417] width 13 height 13
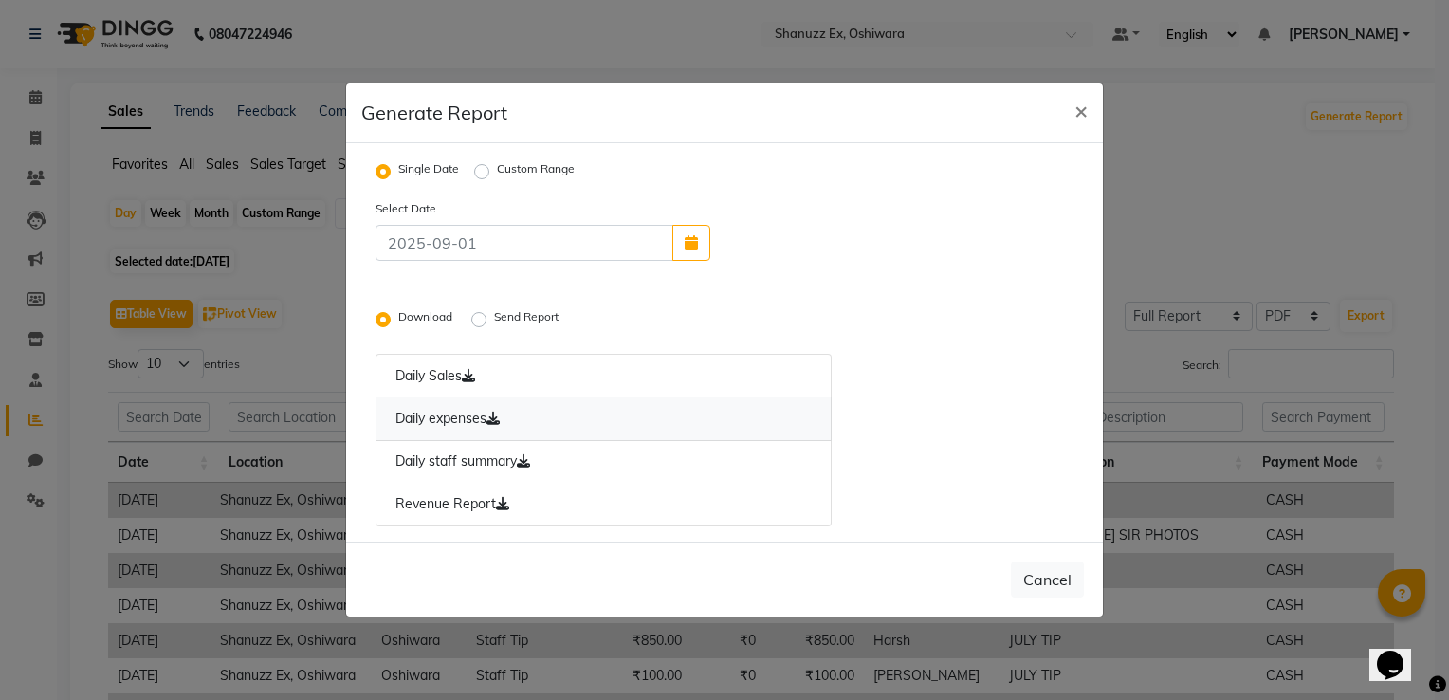
click at [455, 428] on link "Daily expenses" at bounding box center [603, 419] width 456 height 44
click at [313, 335] on ngb-modal-window "Generate Report × Single Date Custom Range Select Date Download Send Report Dai…" at bounding box center [724, 350] width 1449 height 700
click at [1078, 107] on span "×" at bounding box center [1080, 110] width 13 height 28
radio input "false"
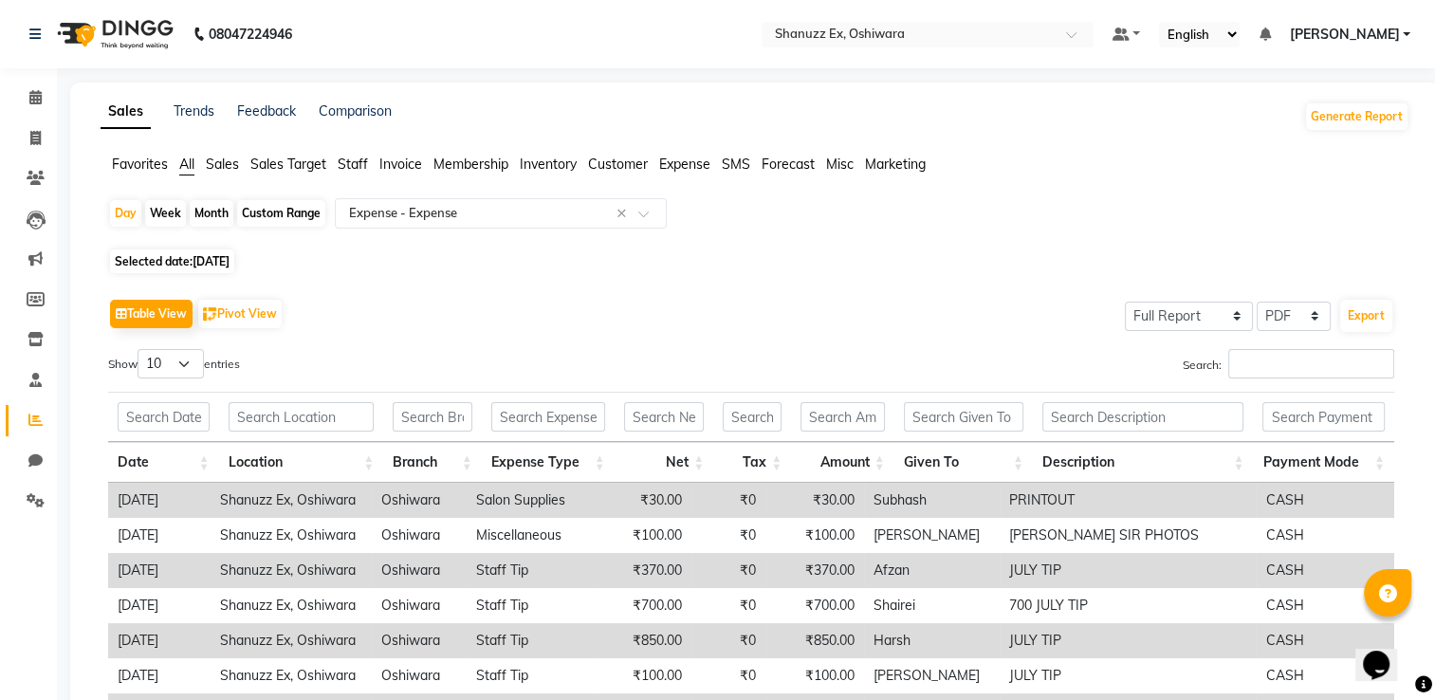
click at [1387, 36] on span "[PERSON_NAME]" at bounding box center [1344, 35] width 110 height 20
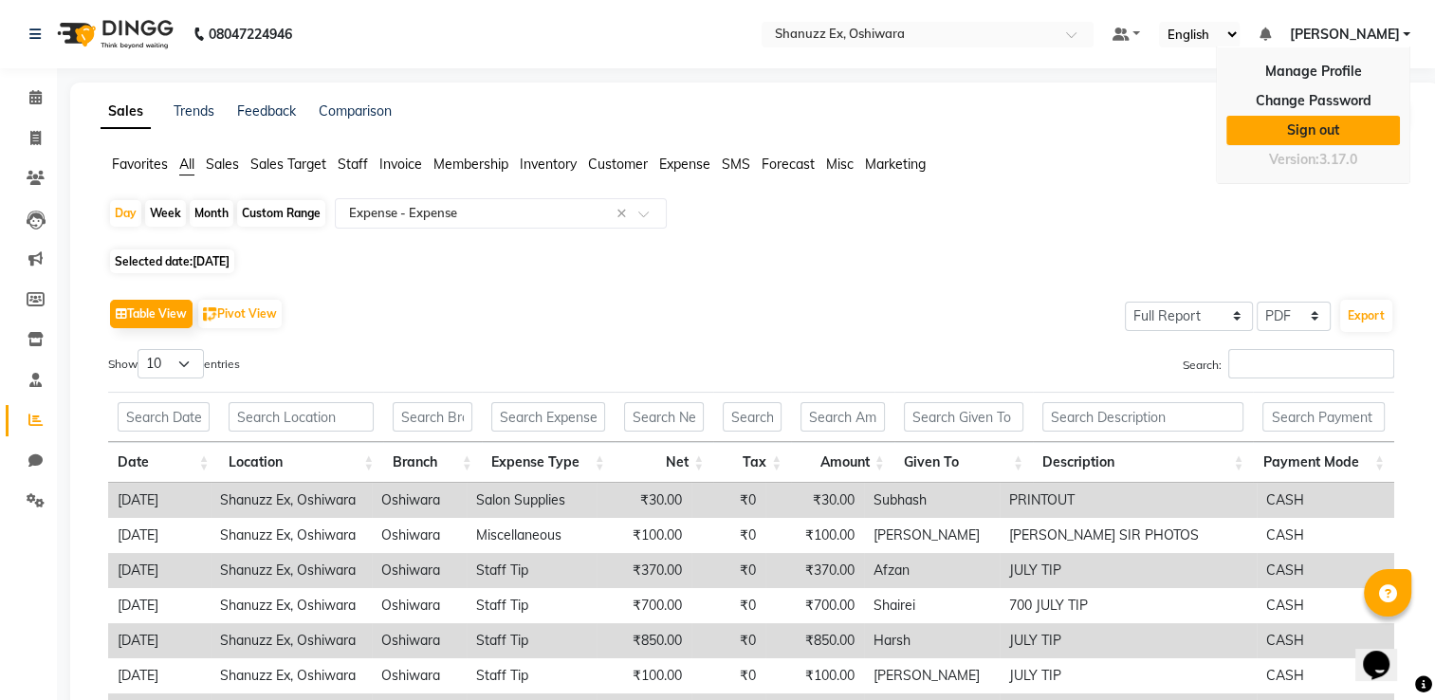
click at [1329, 122] on link "Sign out" at bounding box center [1313, 130] width 174 height 29
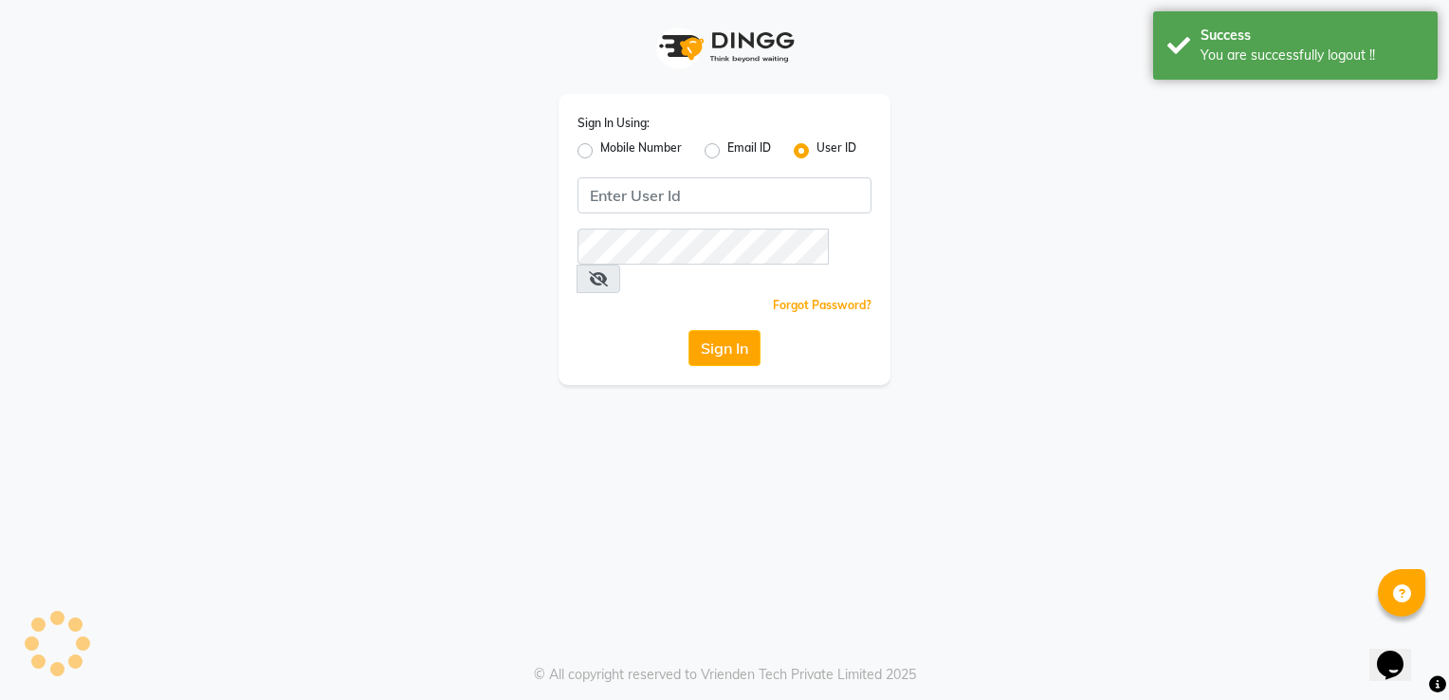
type input "shanuzz"
